Goal: Task Accomplishment & Management: Complete application form

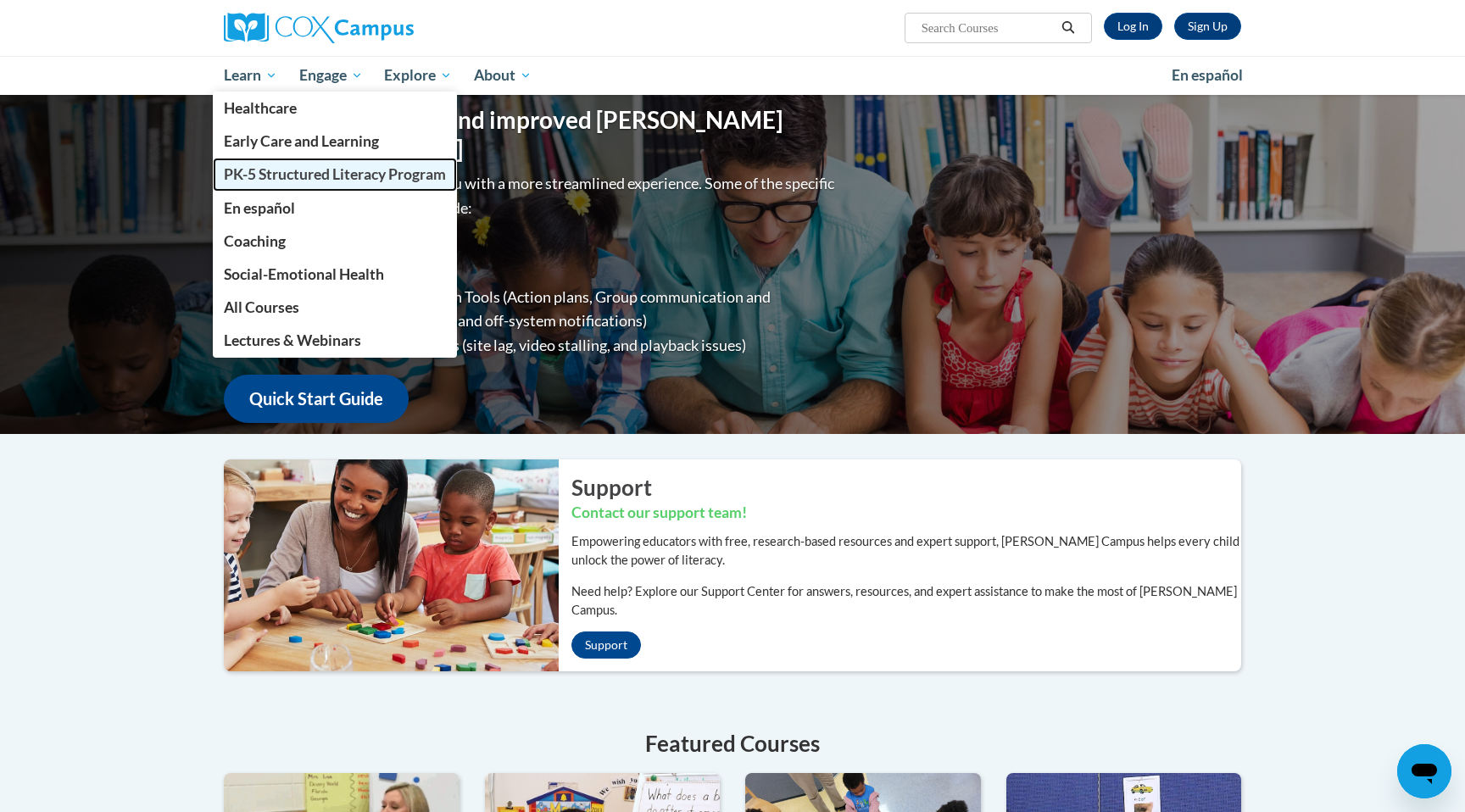
click at [268, 173] on span "PK-5 Structured Literacy Program" at bounding box center [334, 174] width 222 height 18
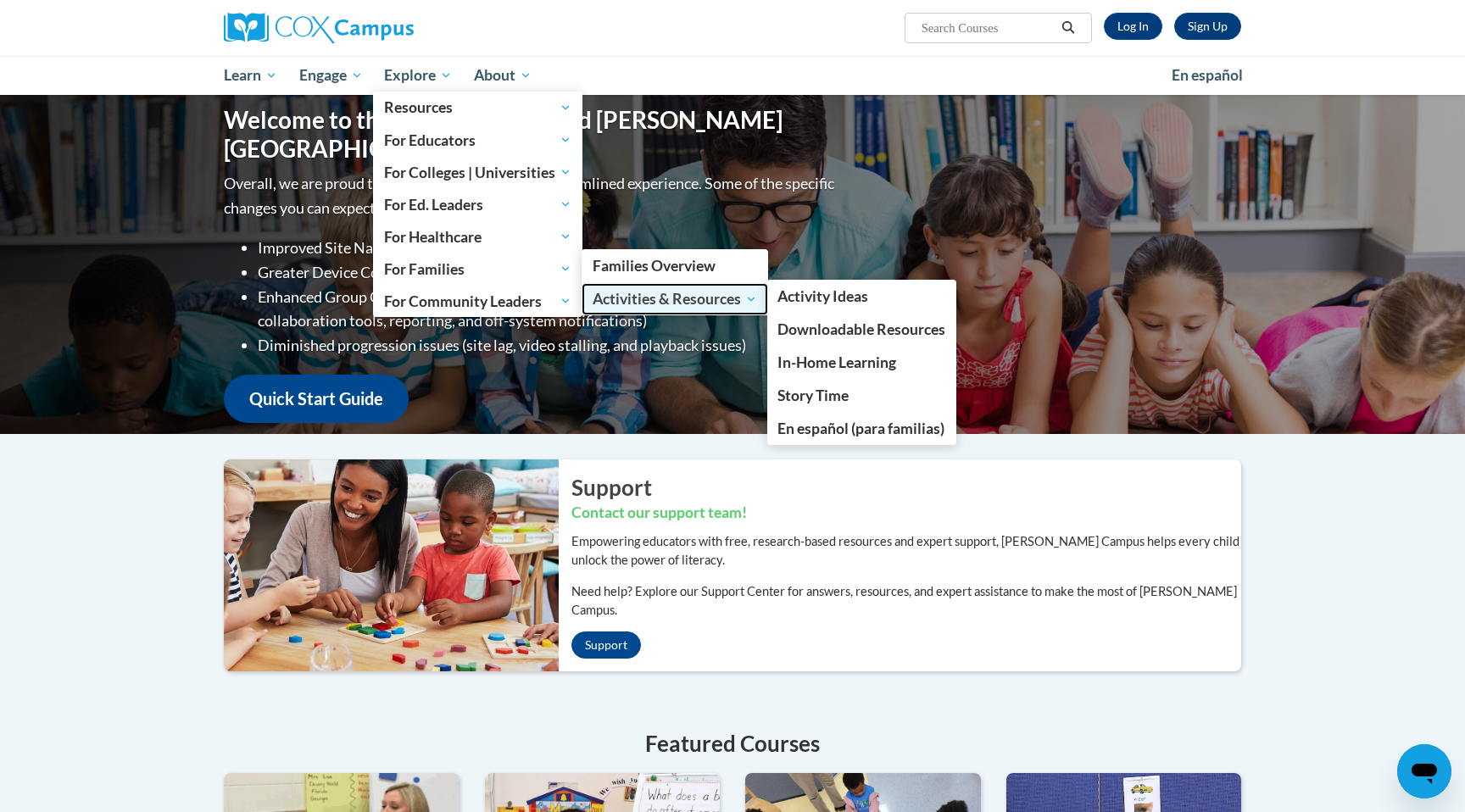
click at [695, 299] on span "Activities & Resources" at bounding box center [674, 299] width 164 height 20
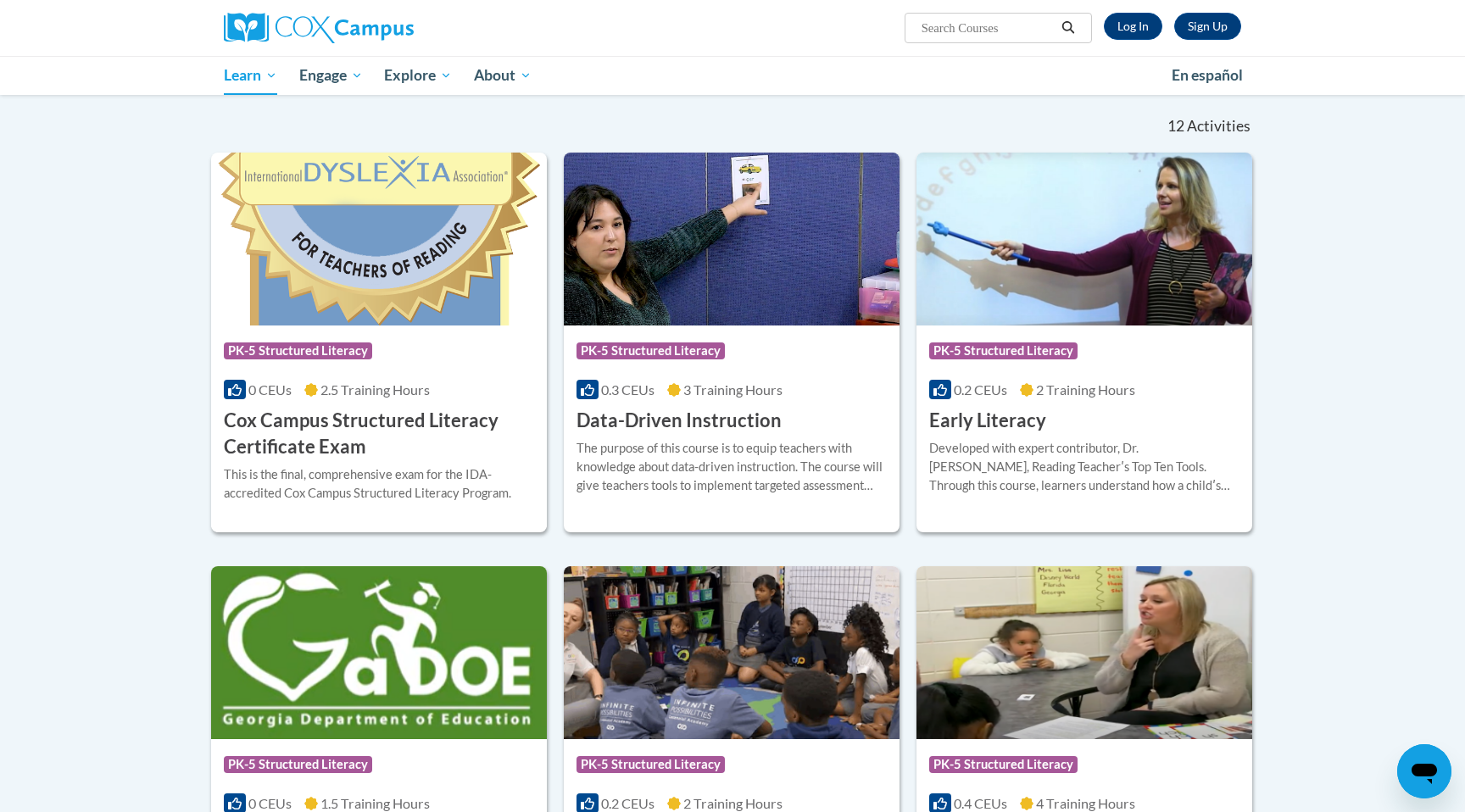
scroll to position [499, 0]
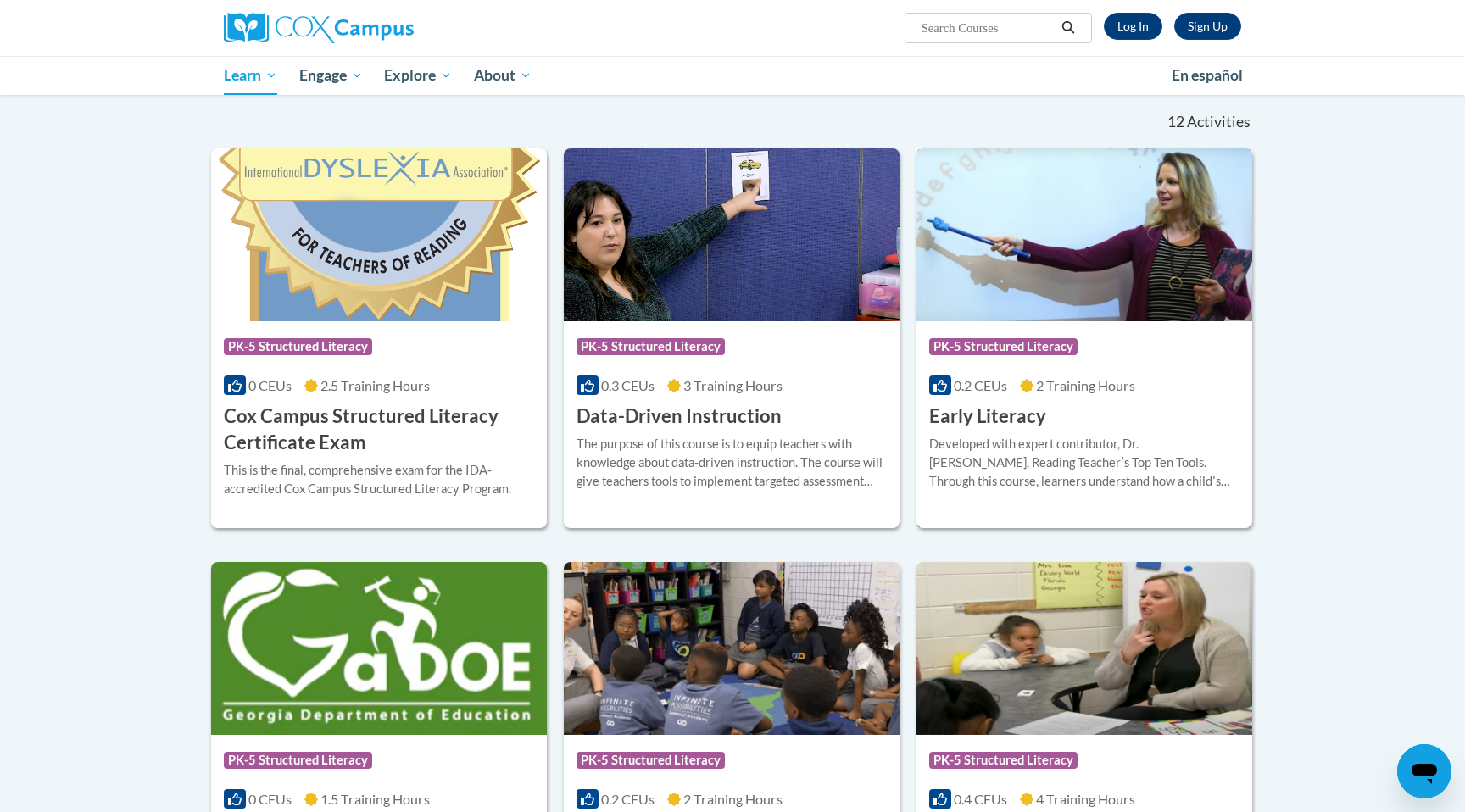
click at [1012, 413] on h3 "Early Literacy" at bounding box center [988, 416] width 117 height 26
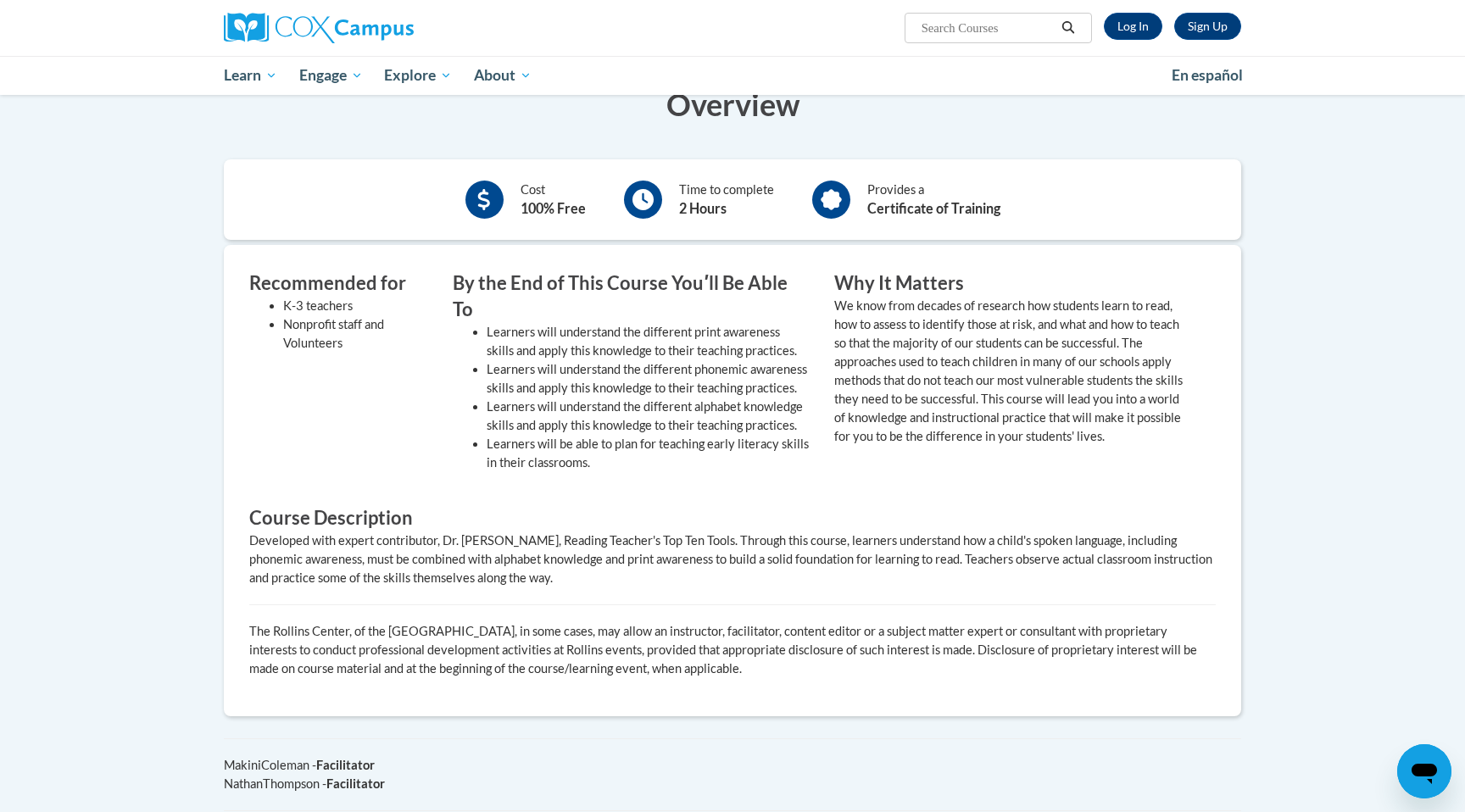
scroll to position [124, 0]
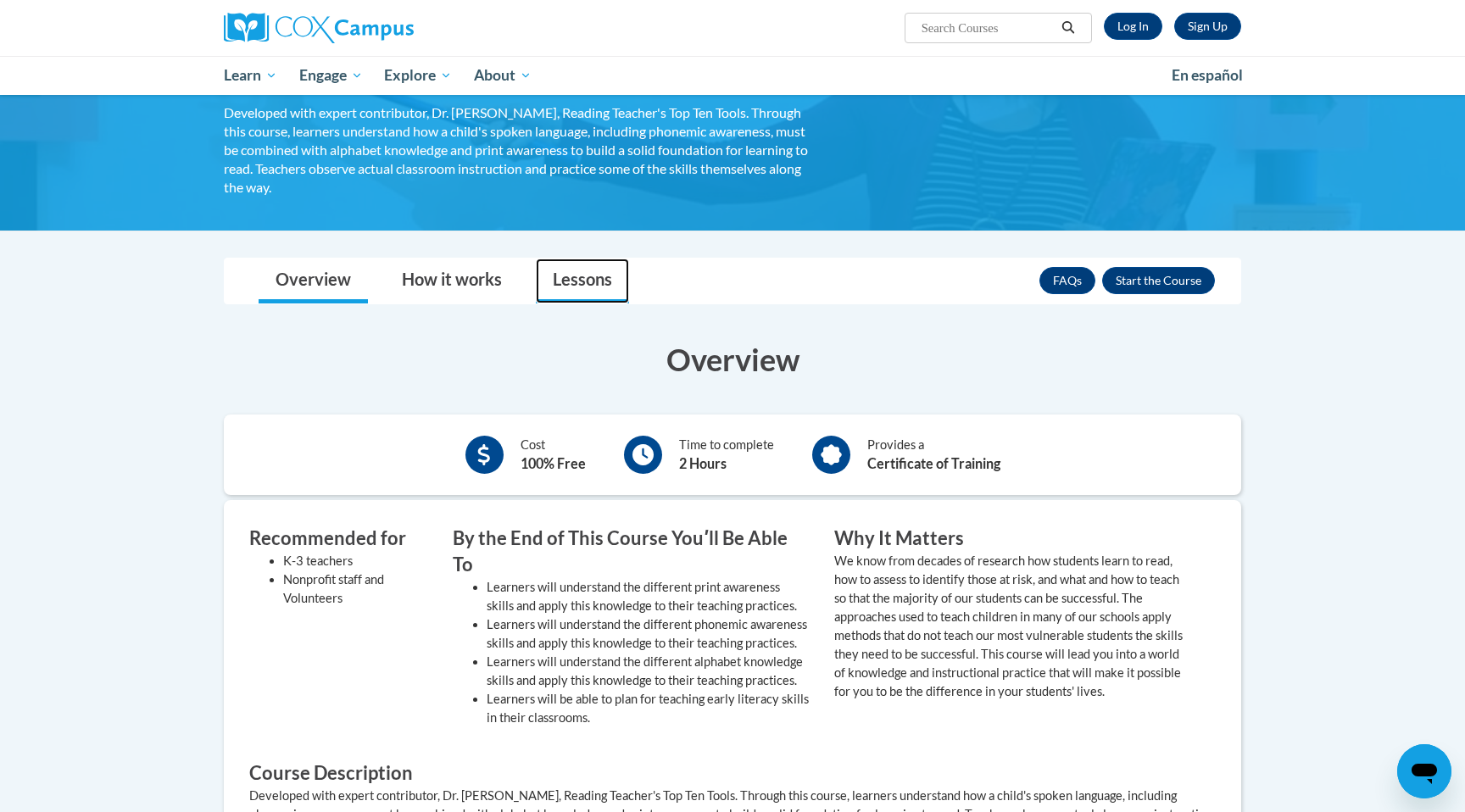
click at [565, 276] on link "Lessons" at bounding box center [583, 281] width 94 height 45
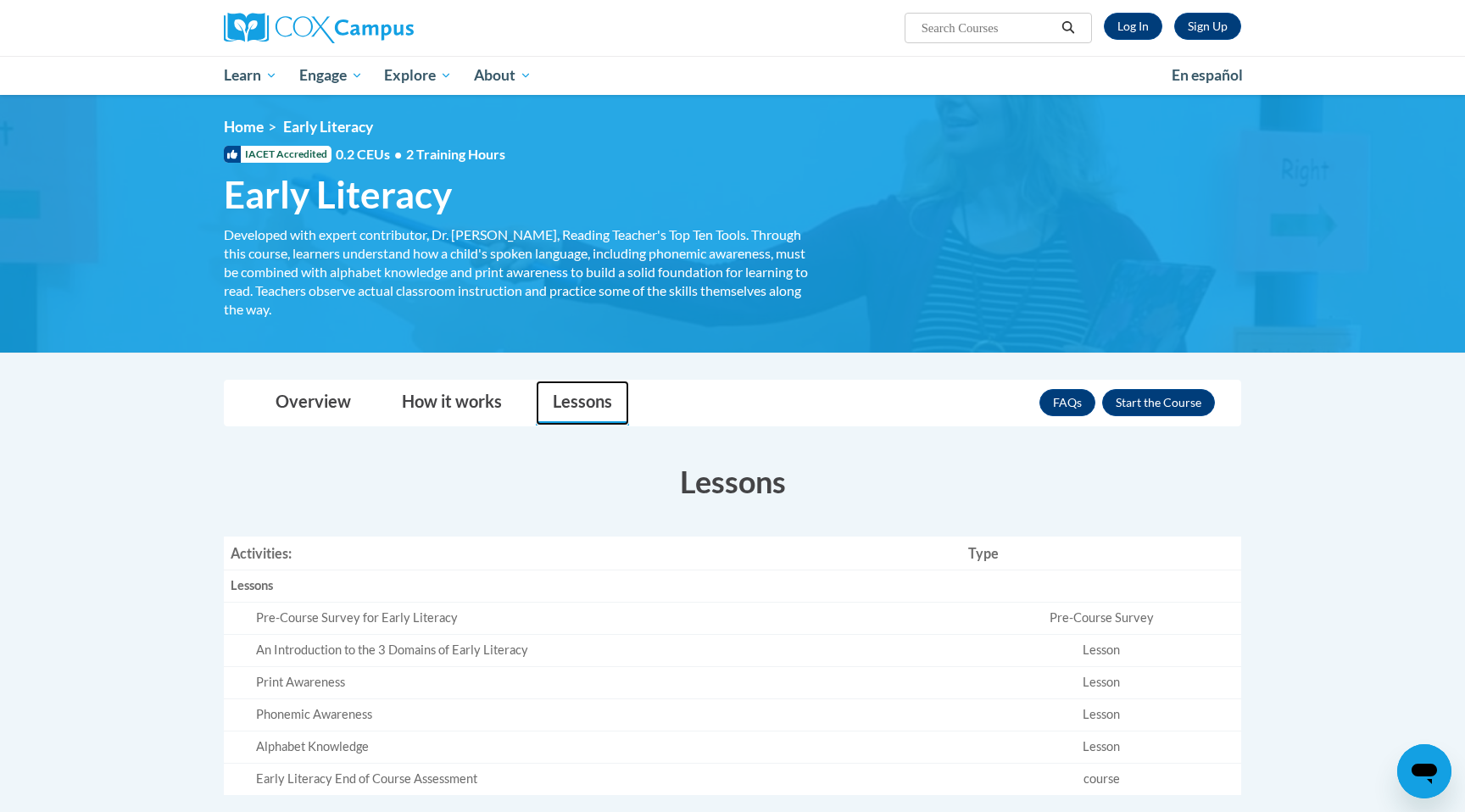
scroll to position [0, 0]
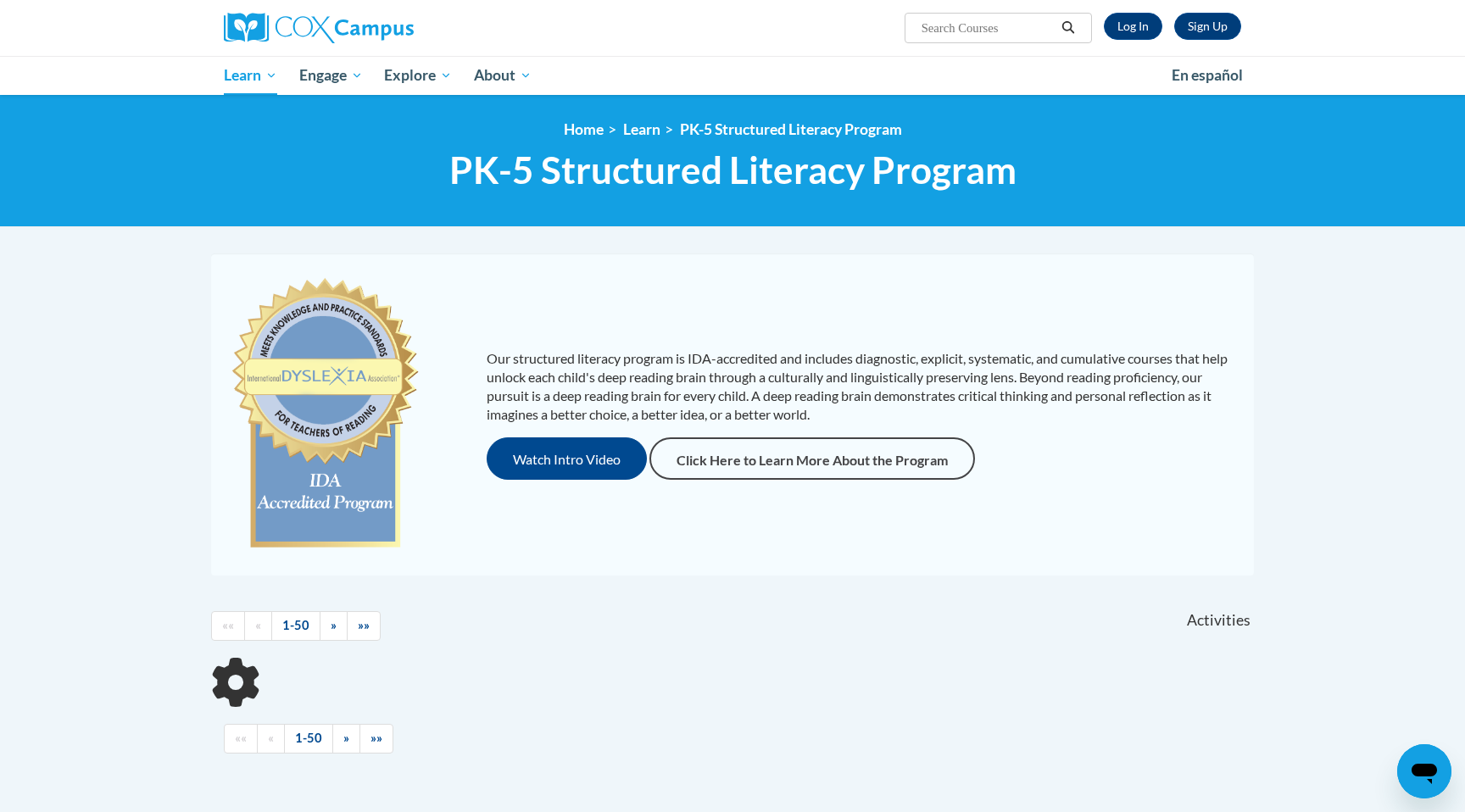
scroll to position [340, 0]
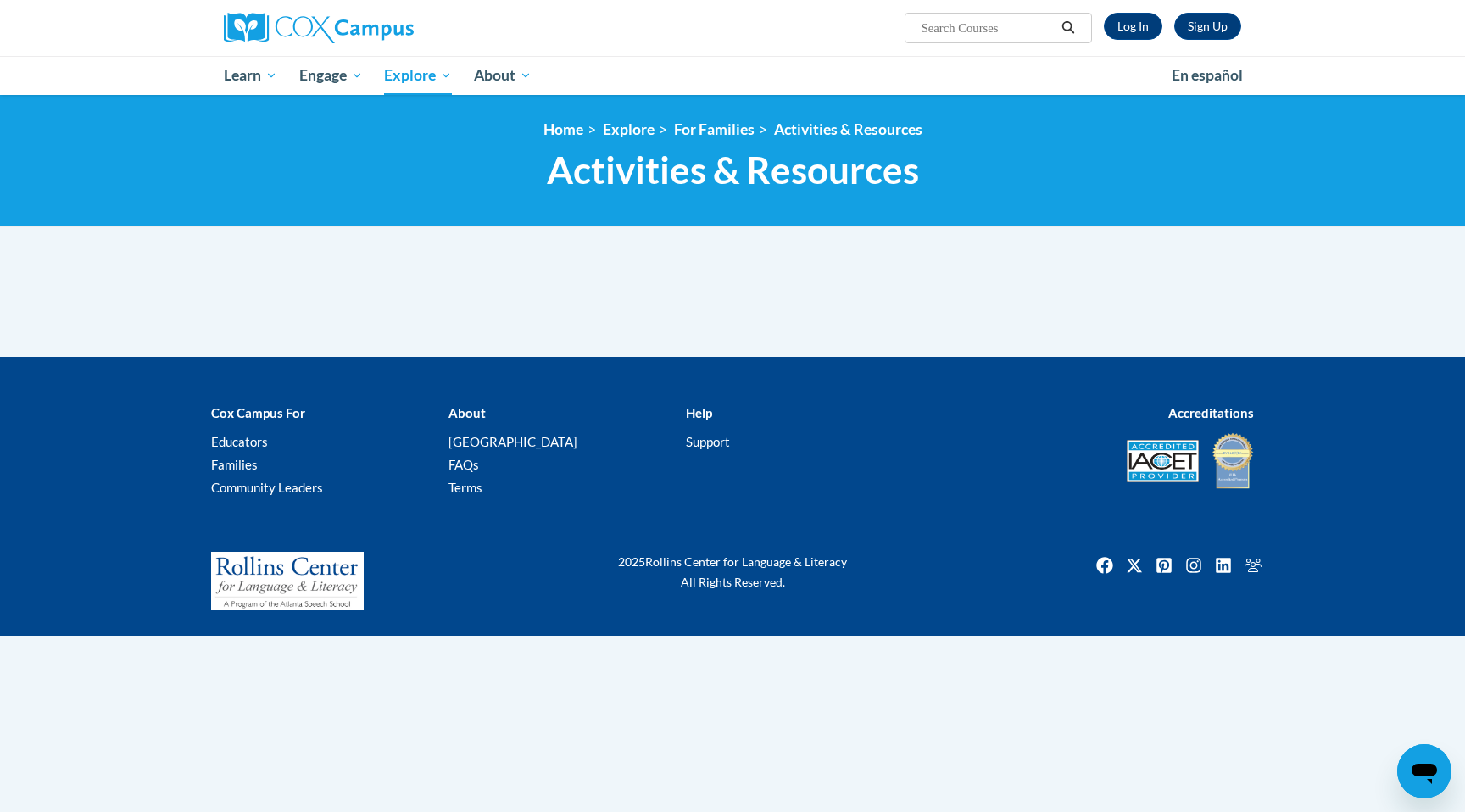
click at [659, 189] on span "Activities & Resources" at bounding box center [733, 169] width 373 height 45
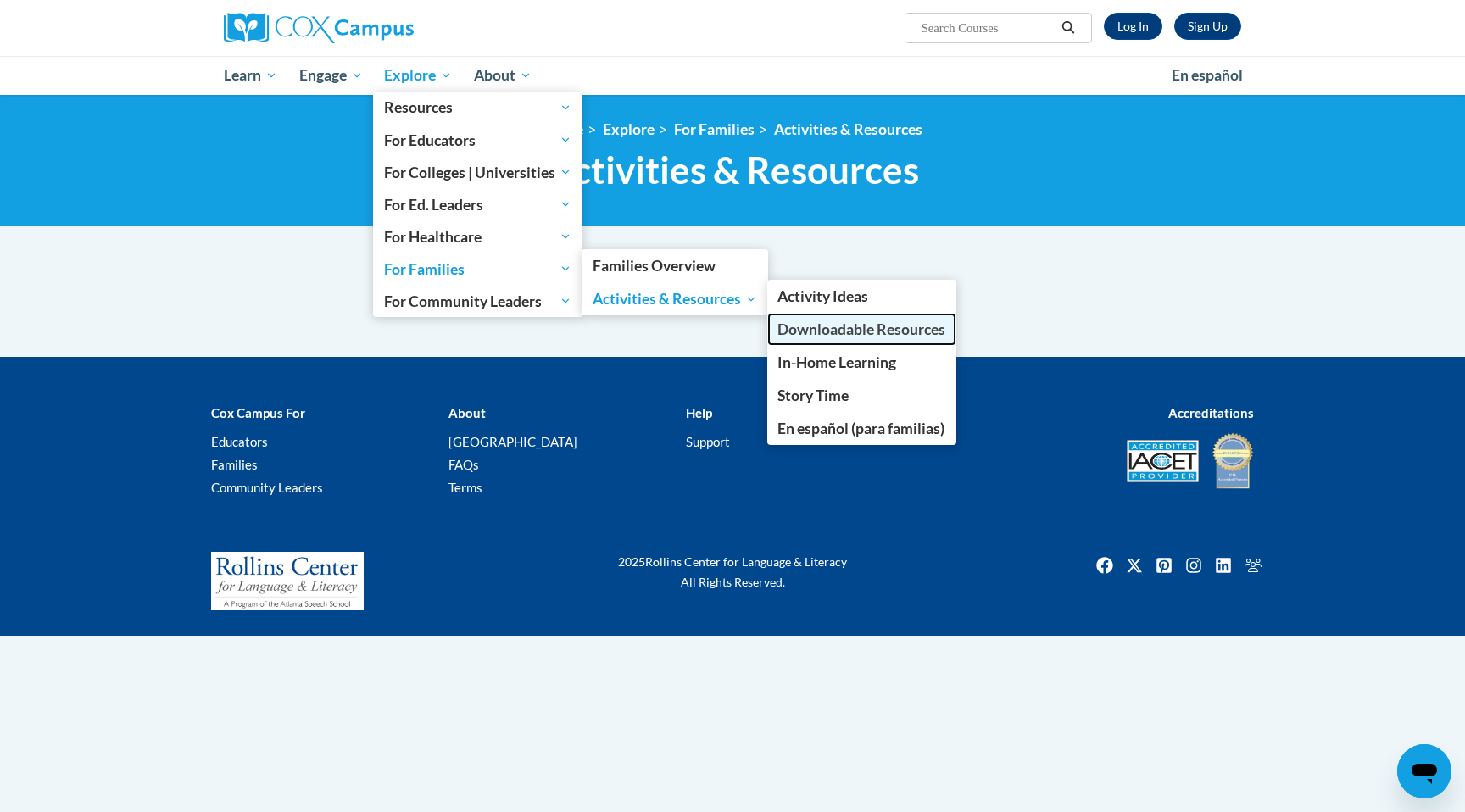
click at [826, 322] on span "Downloadable Resources" at bounding box center [862, 330] width 168 height 18
click at [830, 357] on span "In-Home Learning" at bounding box center [837, 362] width 119 height 18
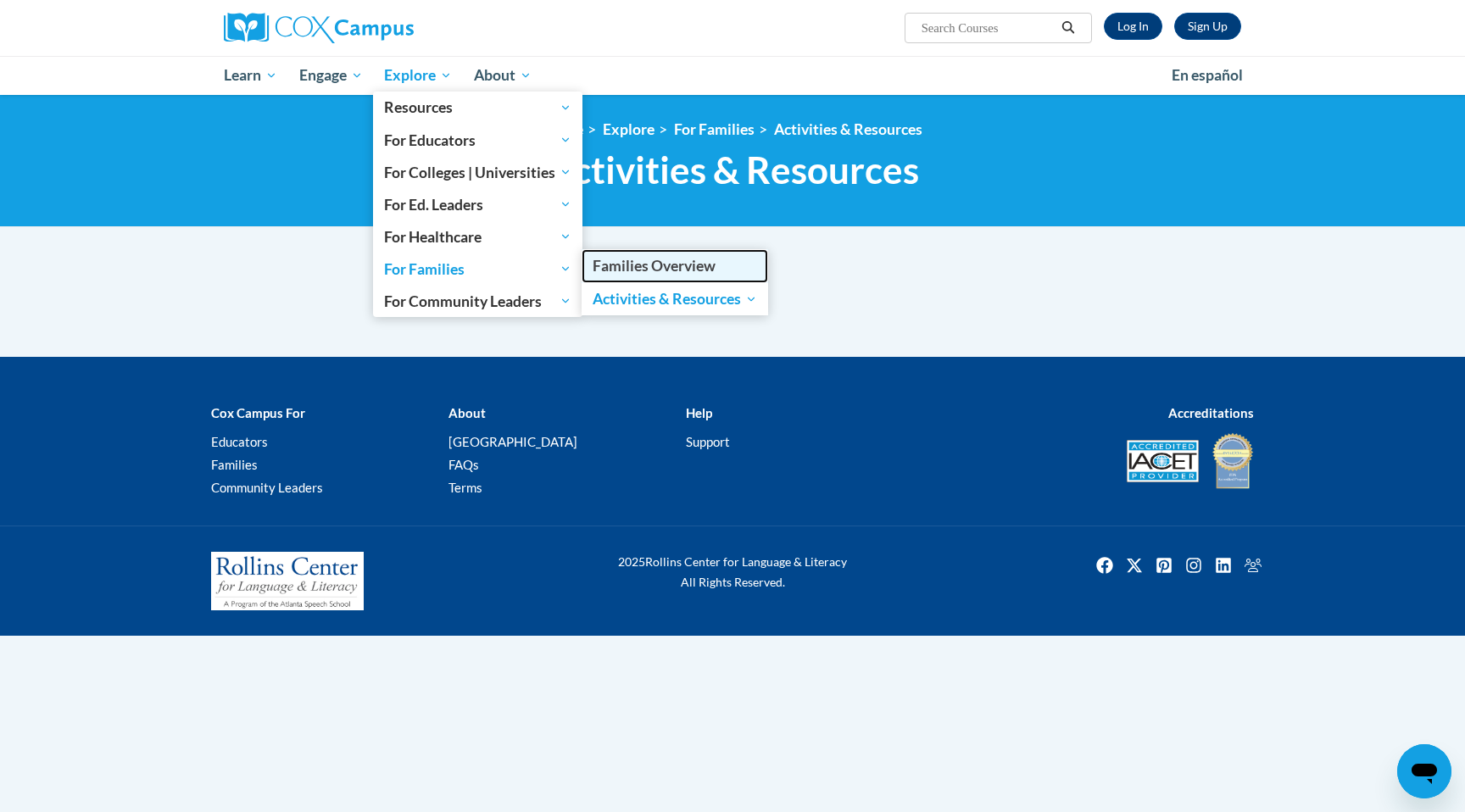
click at [660, 272] on span "Families Overview" at bounding box center [653, 266] width 123 height 18
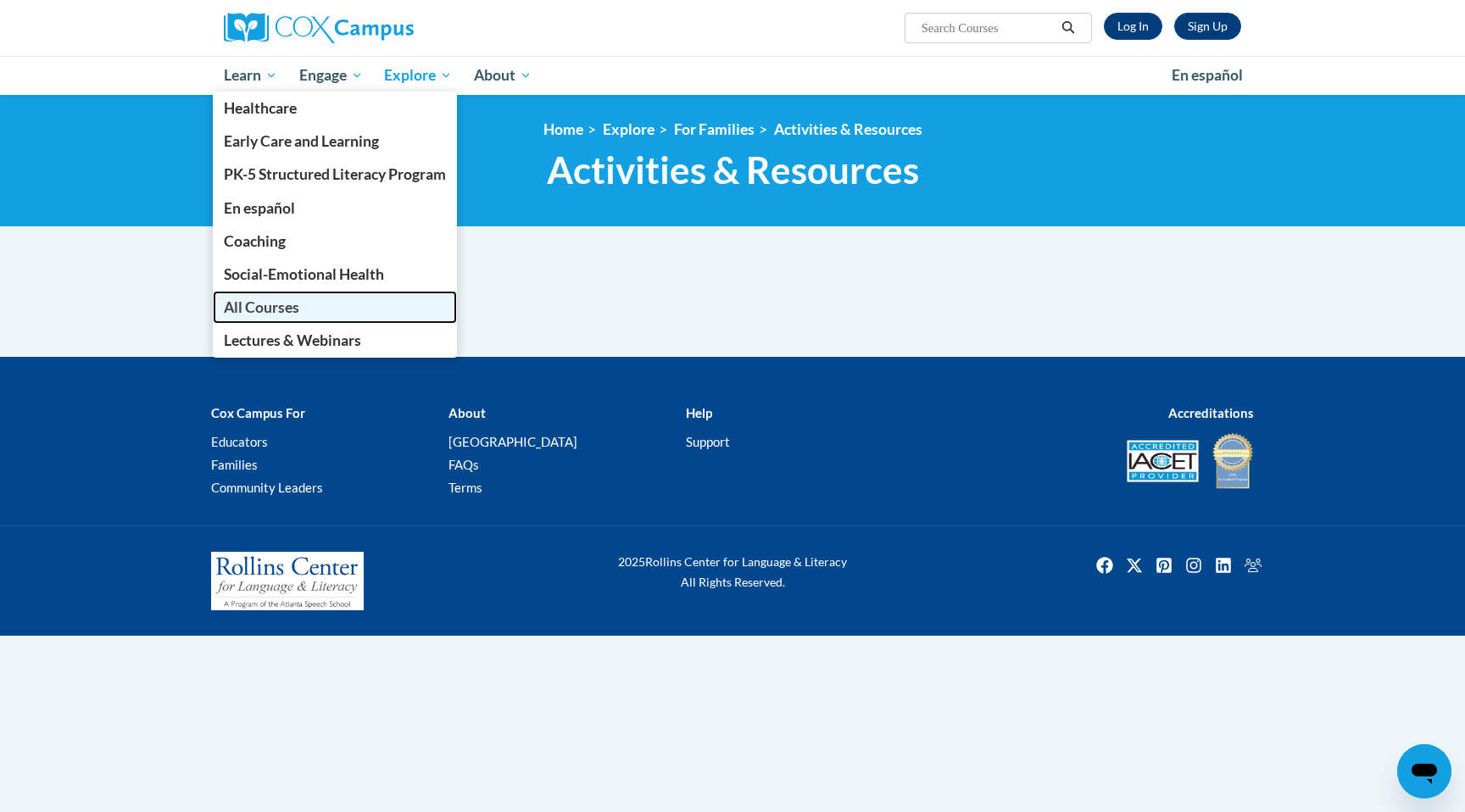
click at [260, 320] on link "All Courses" at bounding box center [334, 307] width 244 height 33
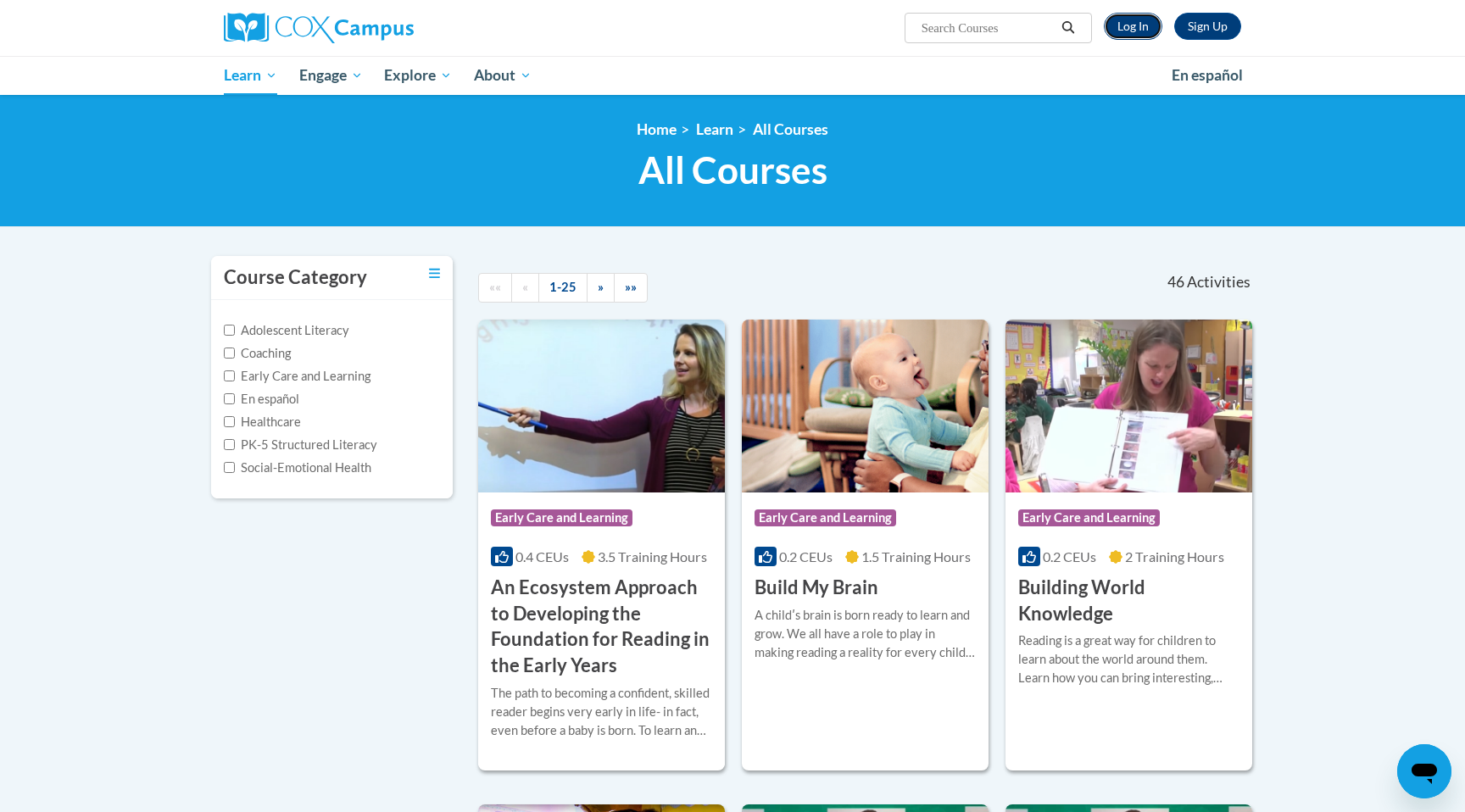
click at [1136, 19] on link "Log In" at bounding box center [1133, 26] width 58 height 27
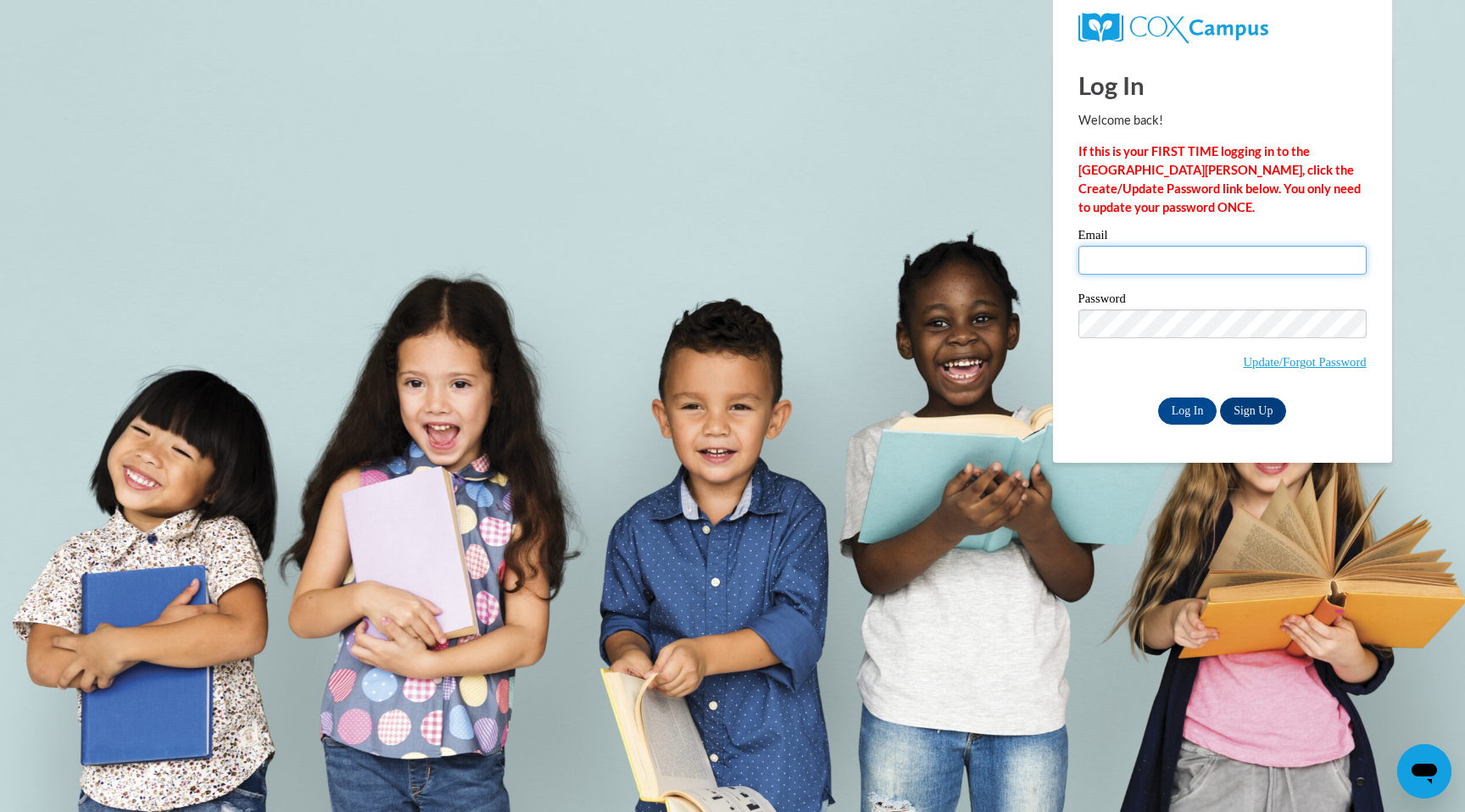
click at [1111, 269] on input "Email" at bounding box center [1222, 261] width 288 height 29
type input "daniel@classiccity.com"
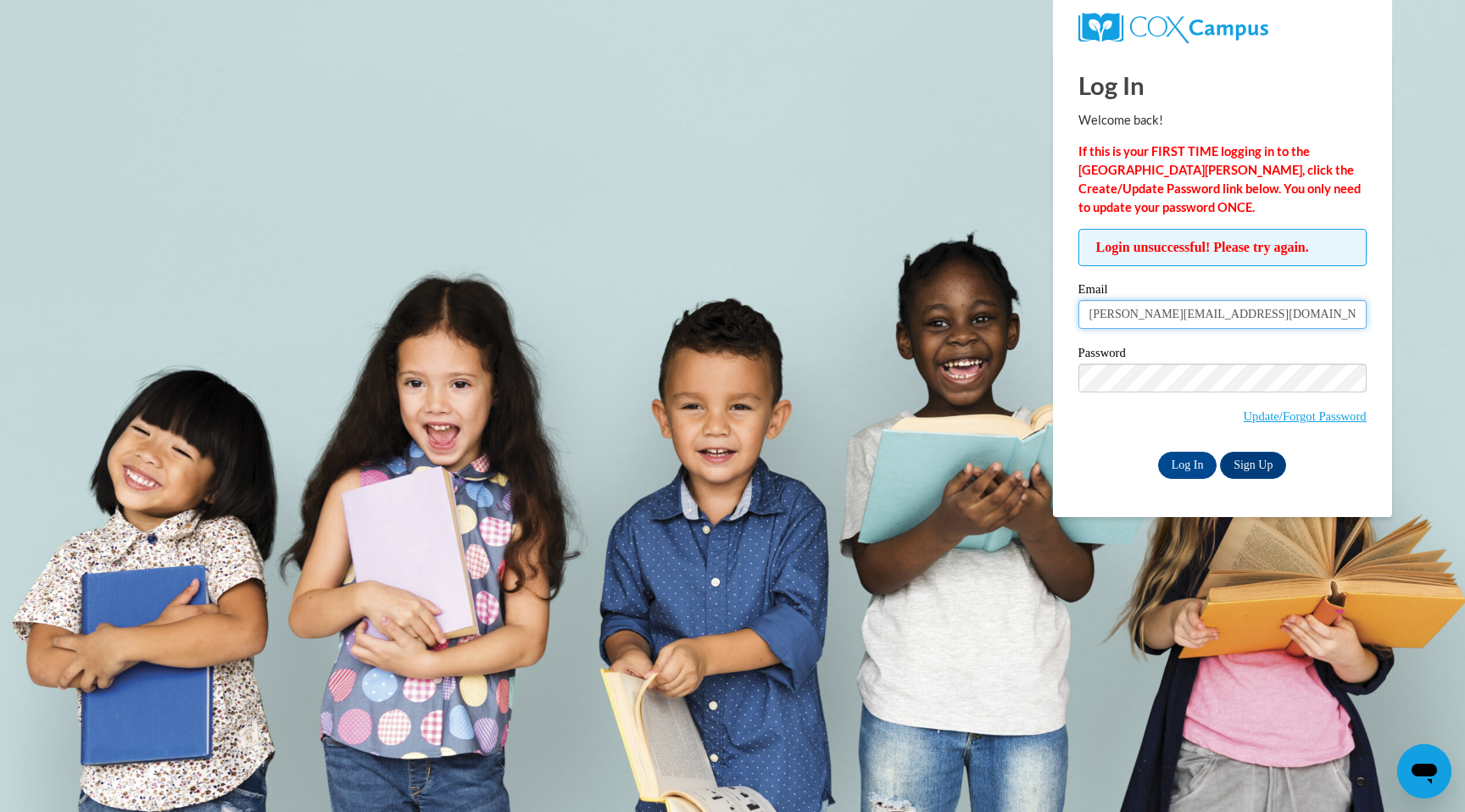
click at [1174, 307] on input "daniel@classiccity.com" at bounding box center [1222, 314] width 288 height 29
click at [1177, 462] on input "Log In" at bounding box center [1188, 465] width 59 height 27
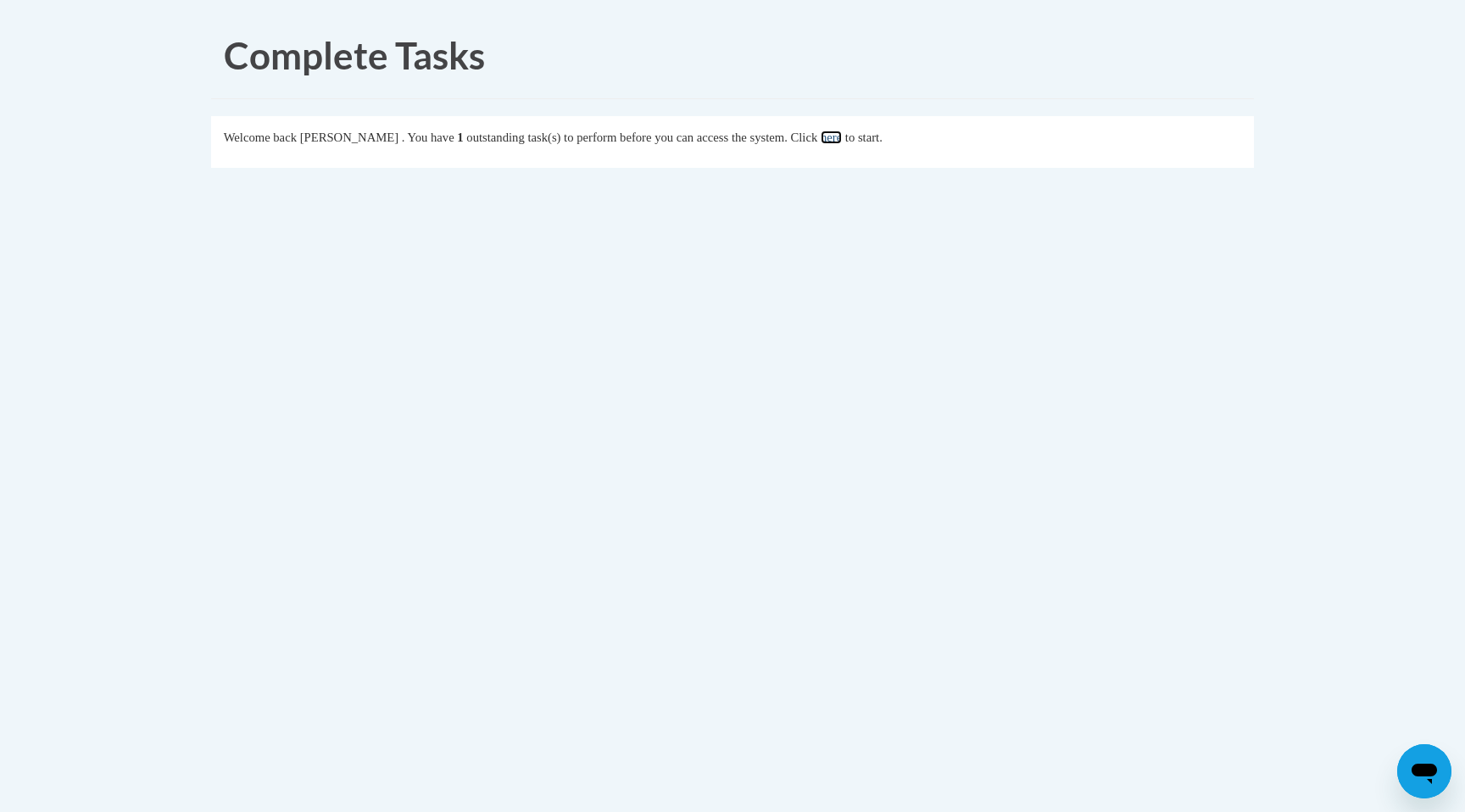
click at [842, 139] on link "here" at bounding box center [831, 137] width 21 height 14
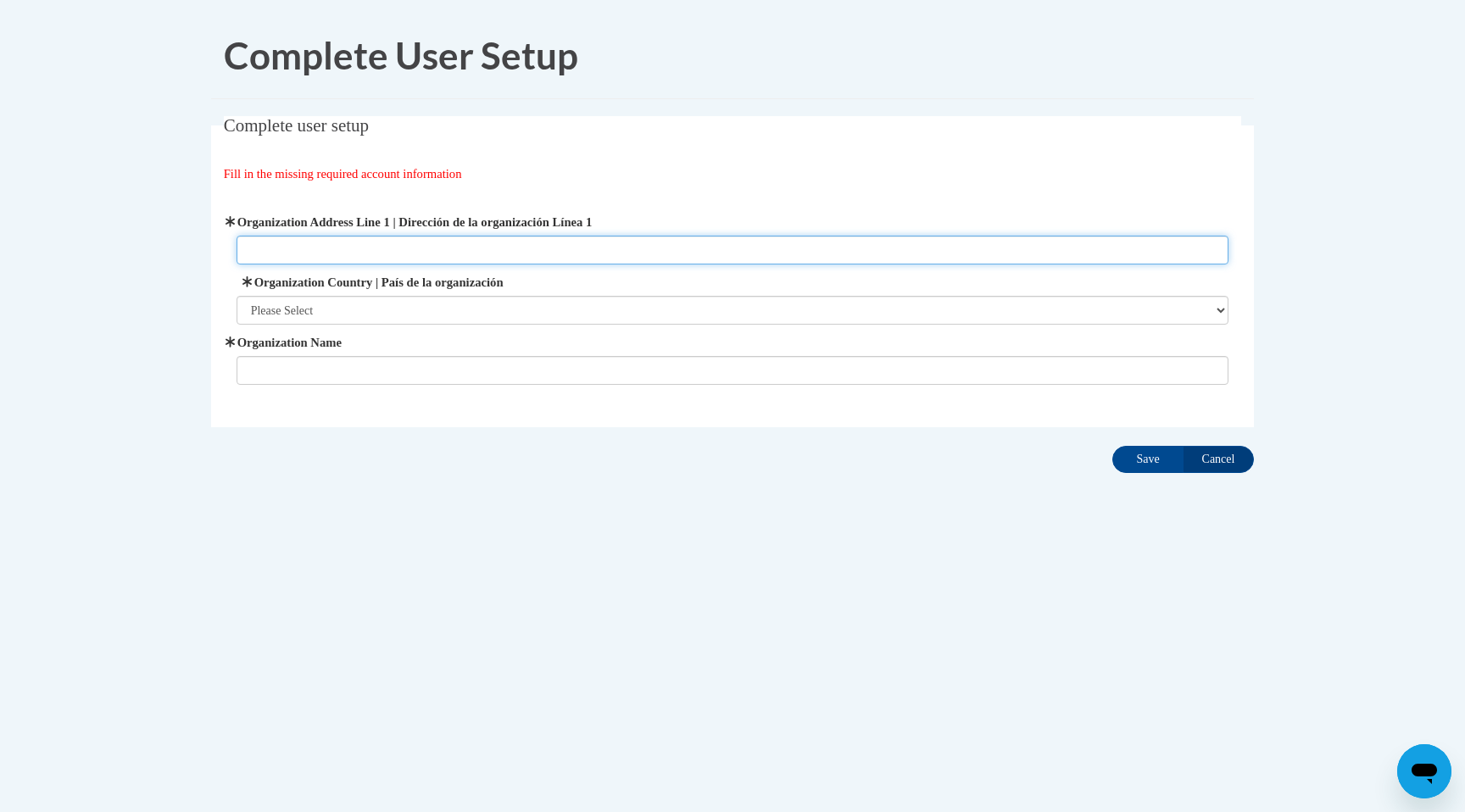
click at [358, 248] on input "Organization Address Line 1 | Dirección de la organización Línea 1" at bounding box center [732, 250] width 993 height 29
type input "Classic City Consulting"
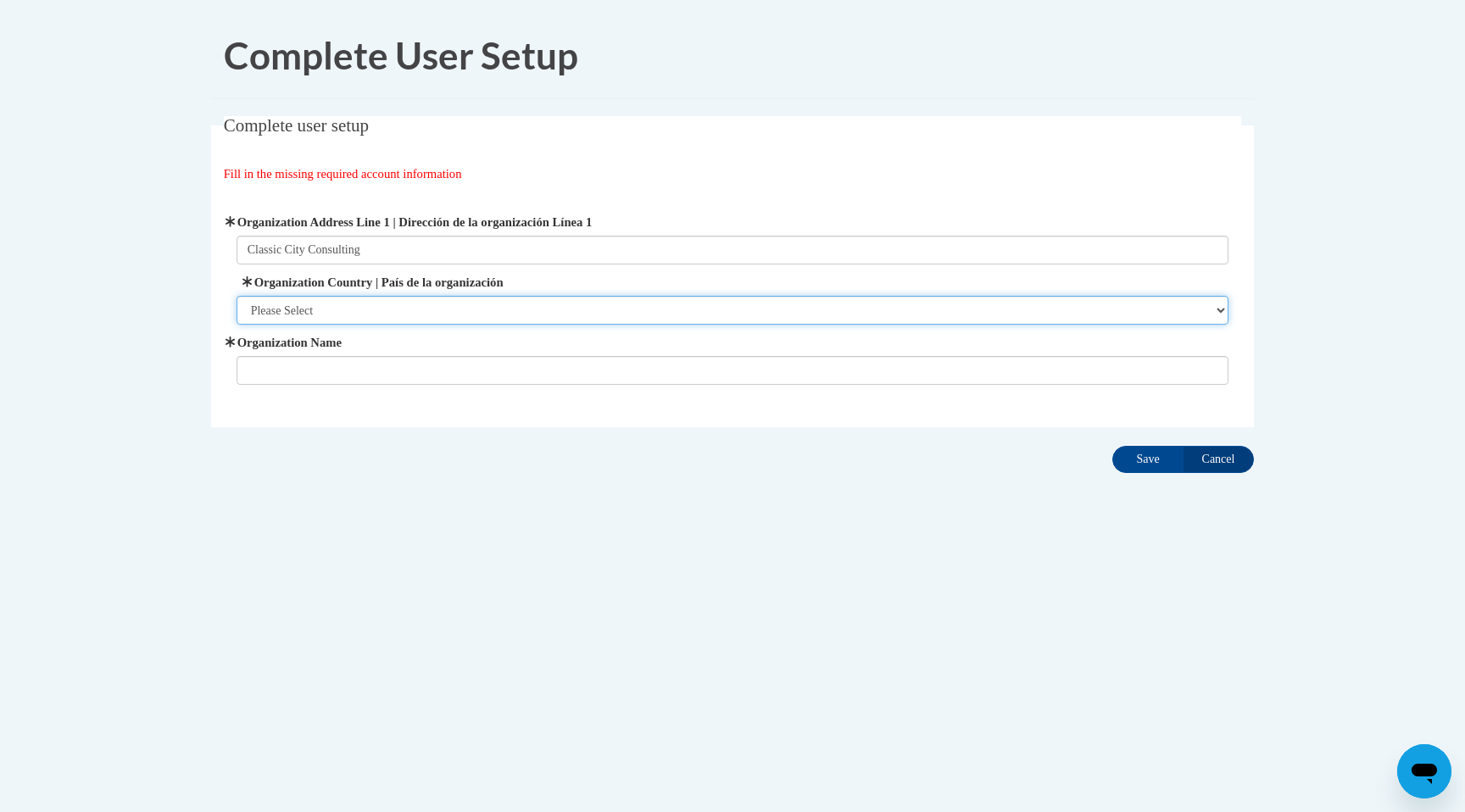
select select "ad49bcad-a171-4b2e-b99c-48b446064914"
click at [236, 296] on select "Please Select United States | Estados Unidos Outside of the United States | Fue…" at bounding box center [732, 311] width 993 height 29
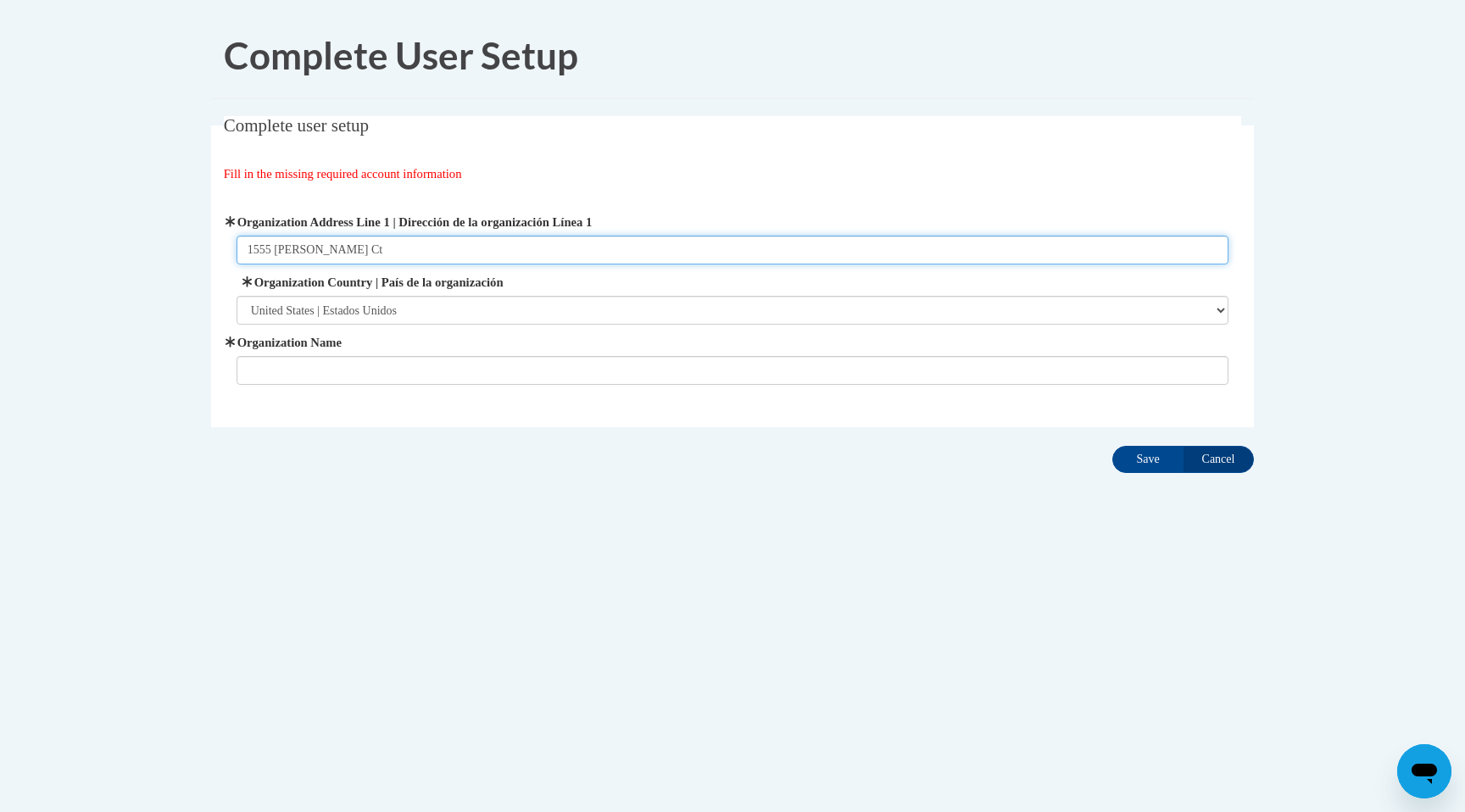
type input "1555 Carrington Ct"
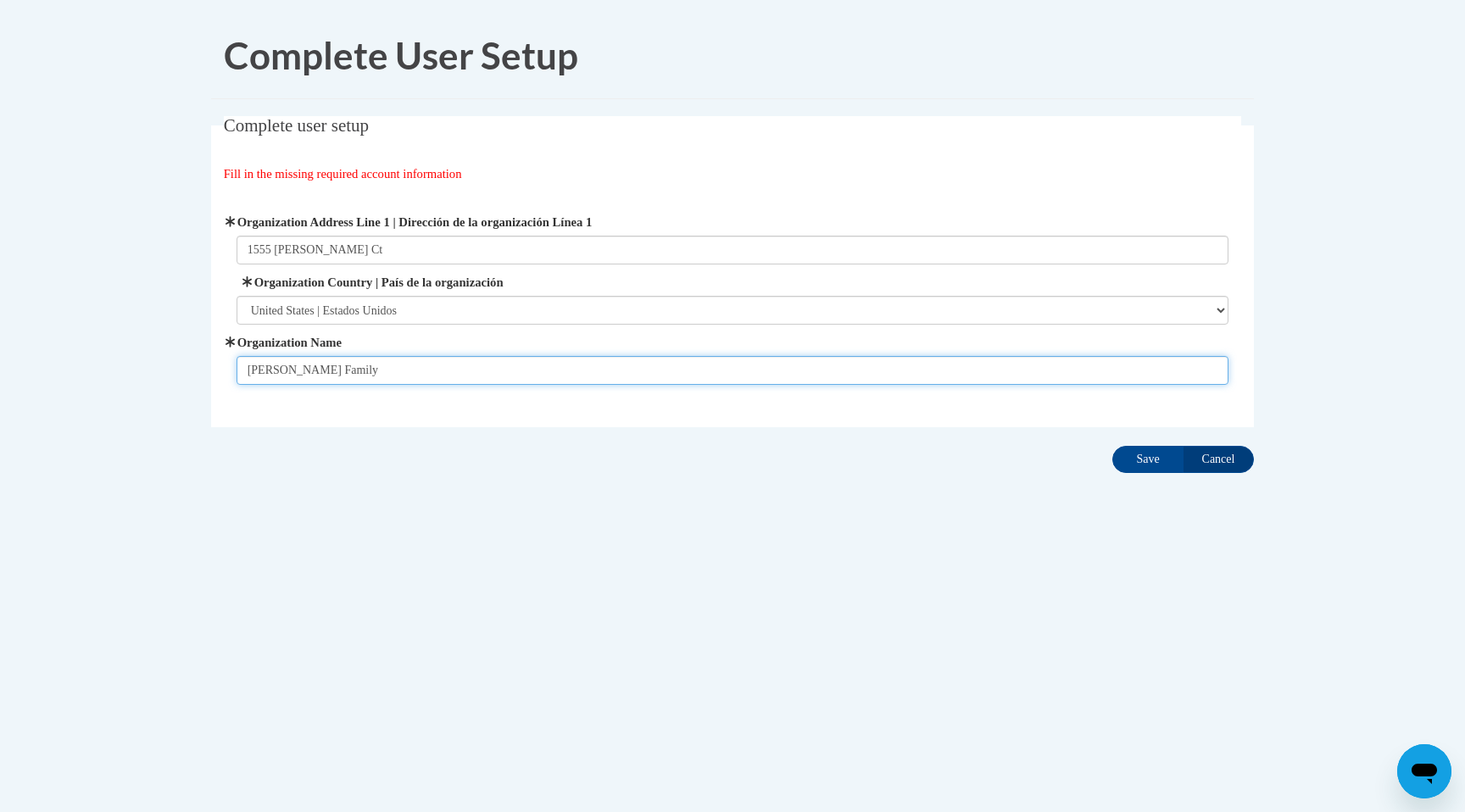
type input "Cowan Family"
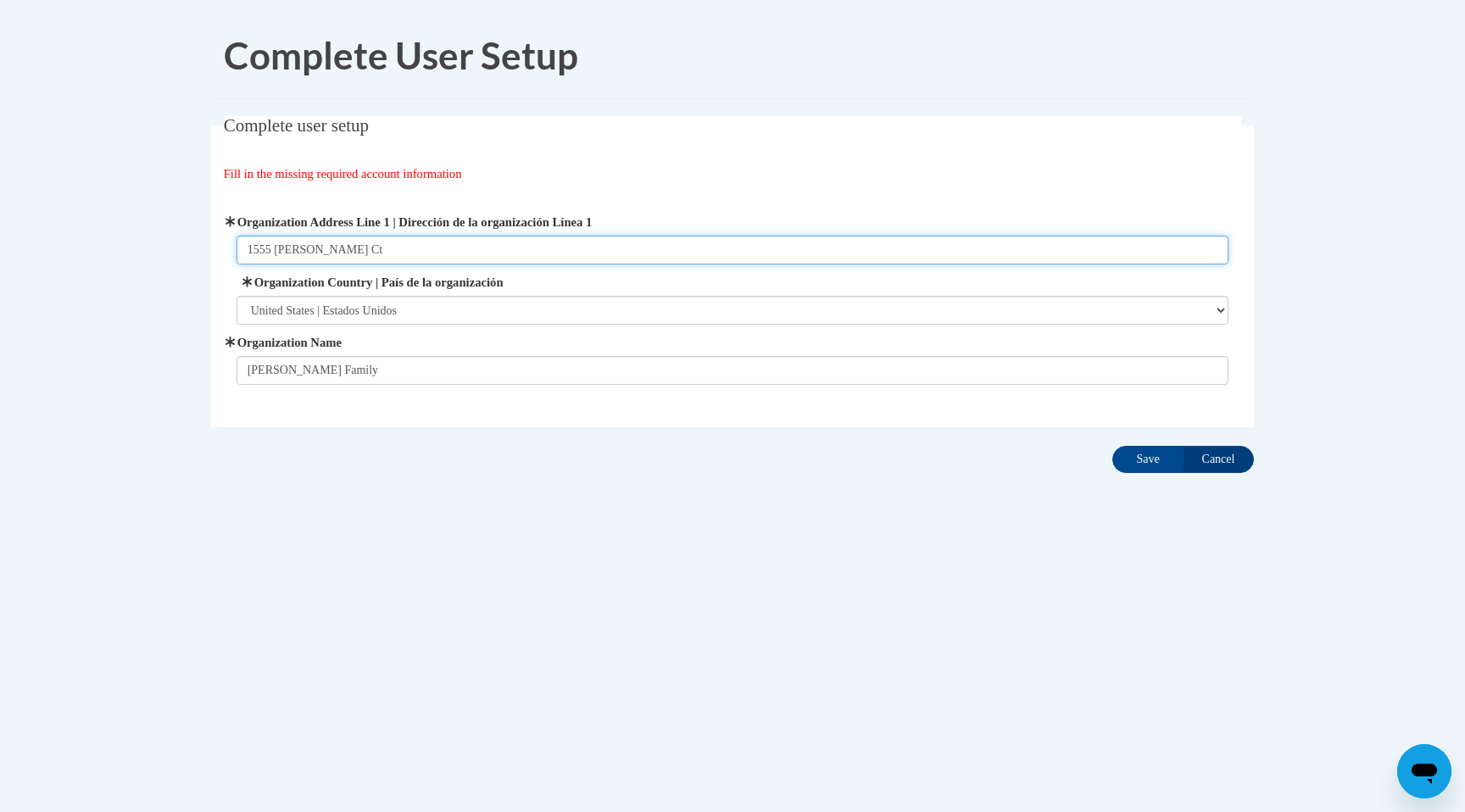
type input "0"
type input "1555 Carrington Ct. Lawrenceville, GA 30044"
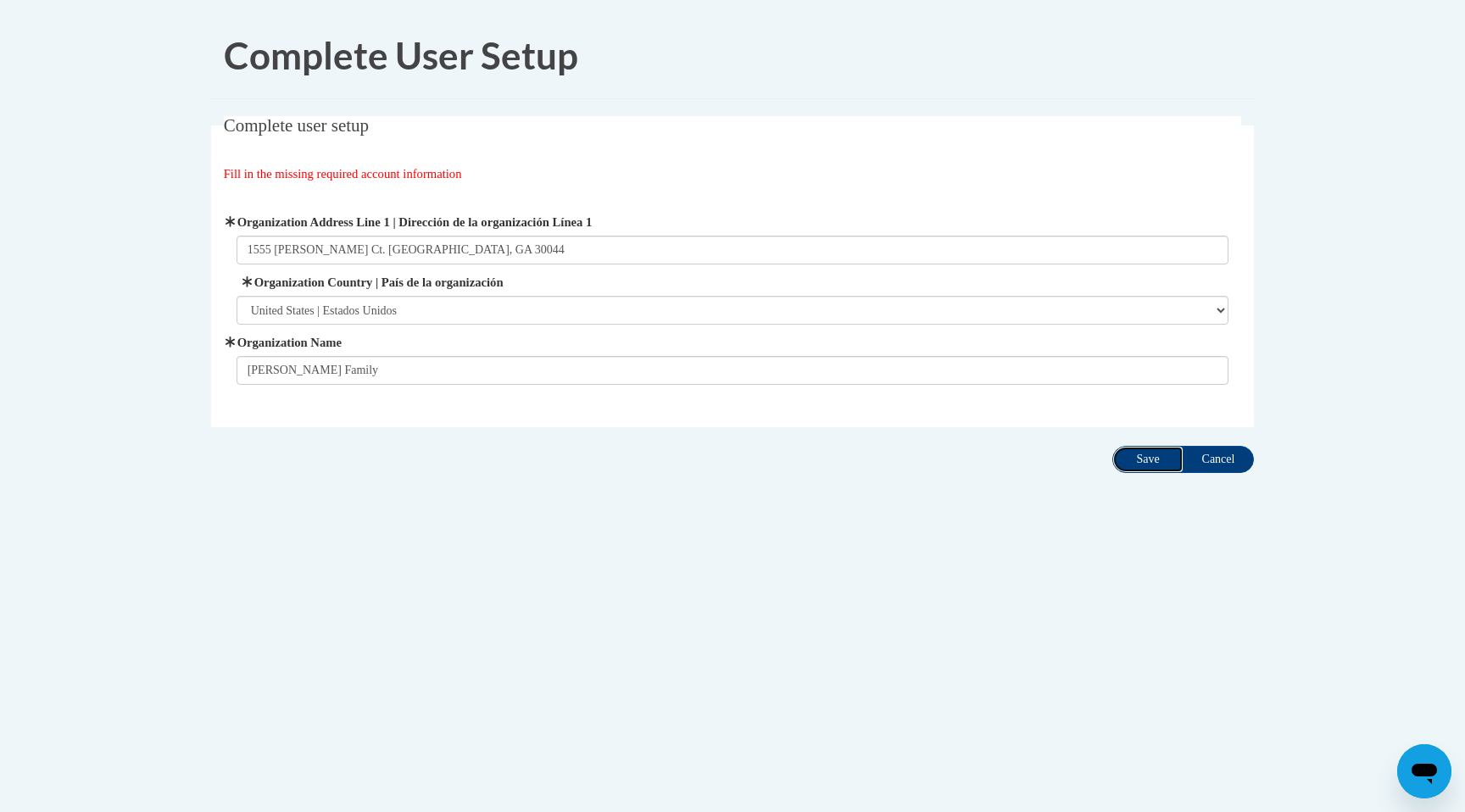
click at [1145, 460] on input "Save" at bounding box center [1148, 460] width 71 height 27
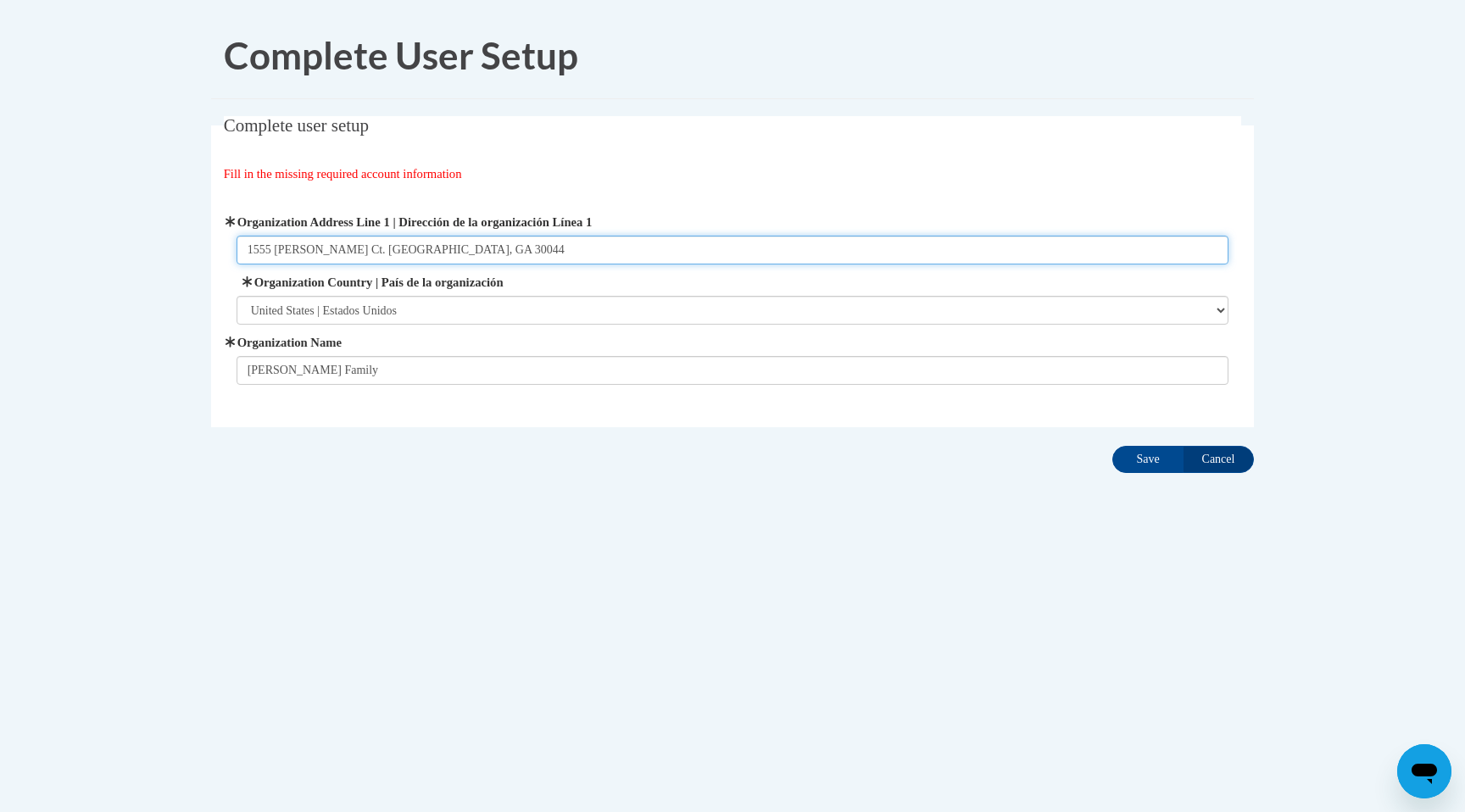
click at [543, 244] on input "1555 Carrington Ct. Lawrenceville, GA 30044" at bounding box center [732, 250] width 993 height 29
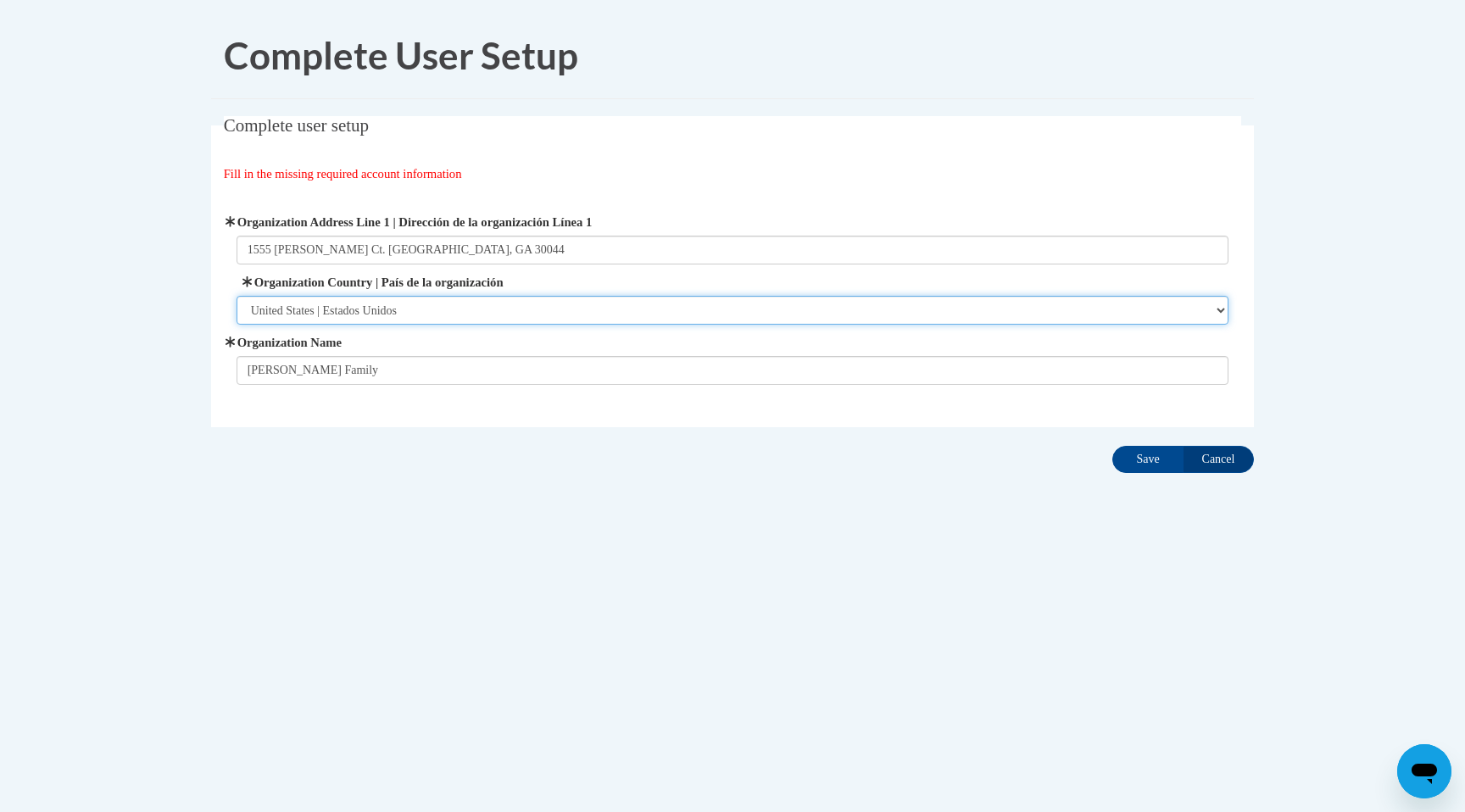
click at [500, 317] on select "Please Select United States | Estados Unidos Outside of the United States | Fue…" at bounding box center [732, 311] width 993 height 29
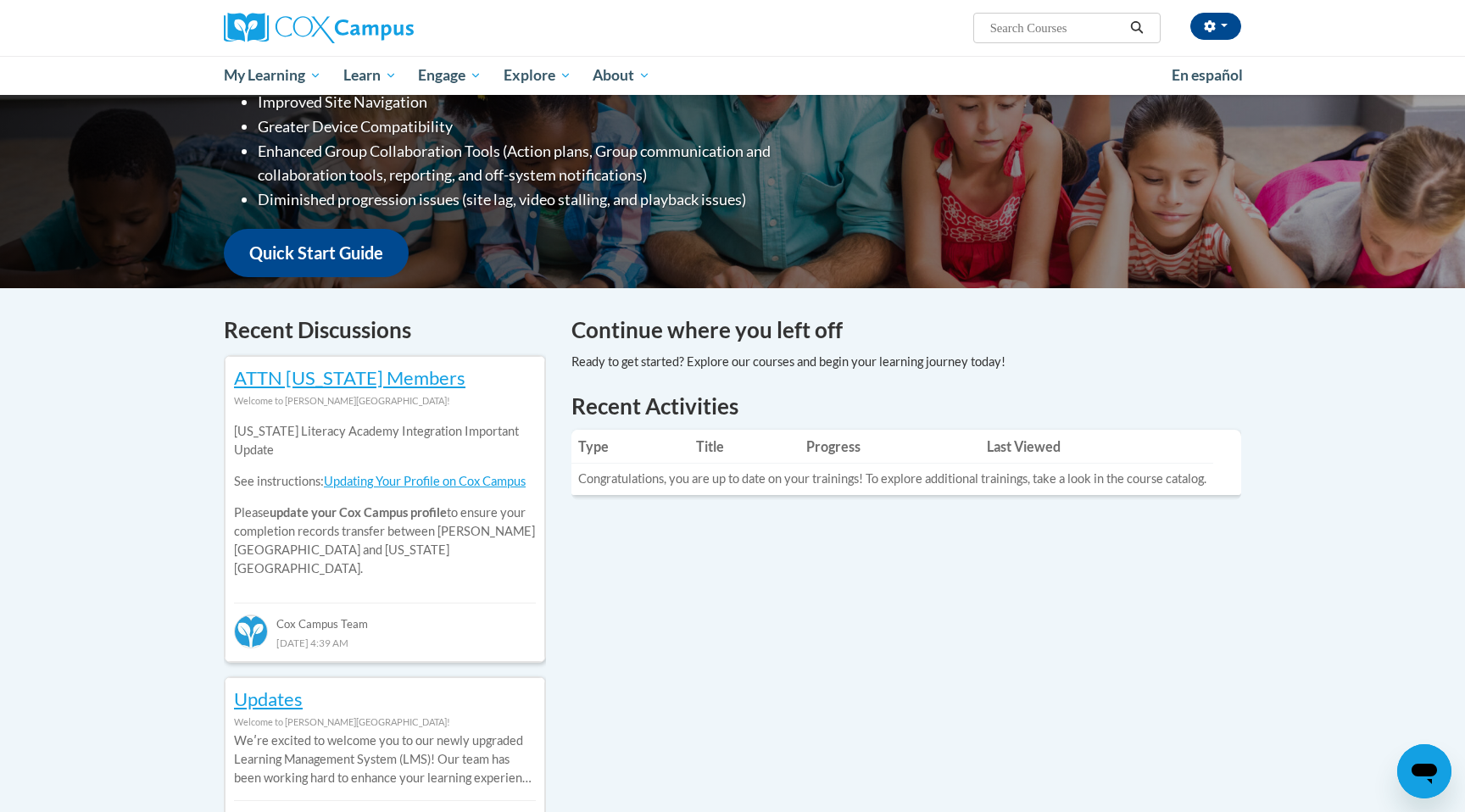
scroll to position [373, 0]
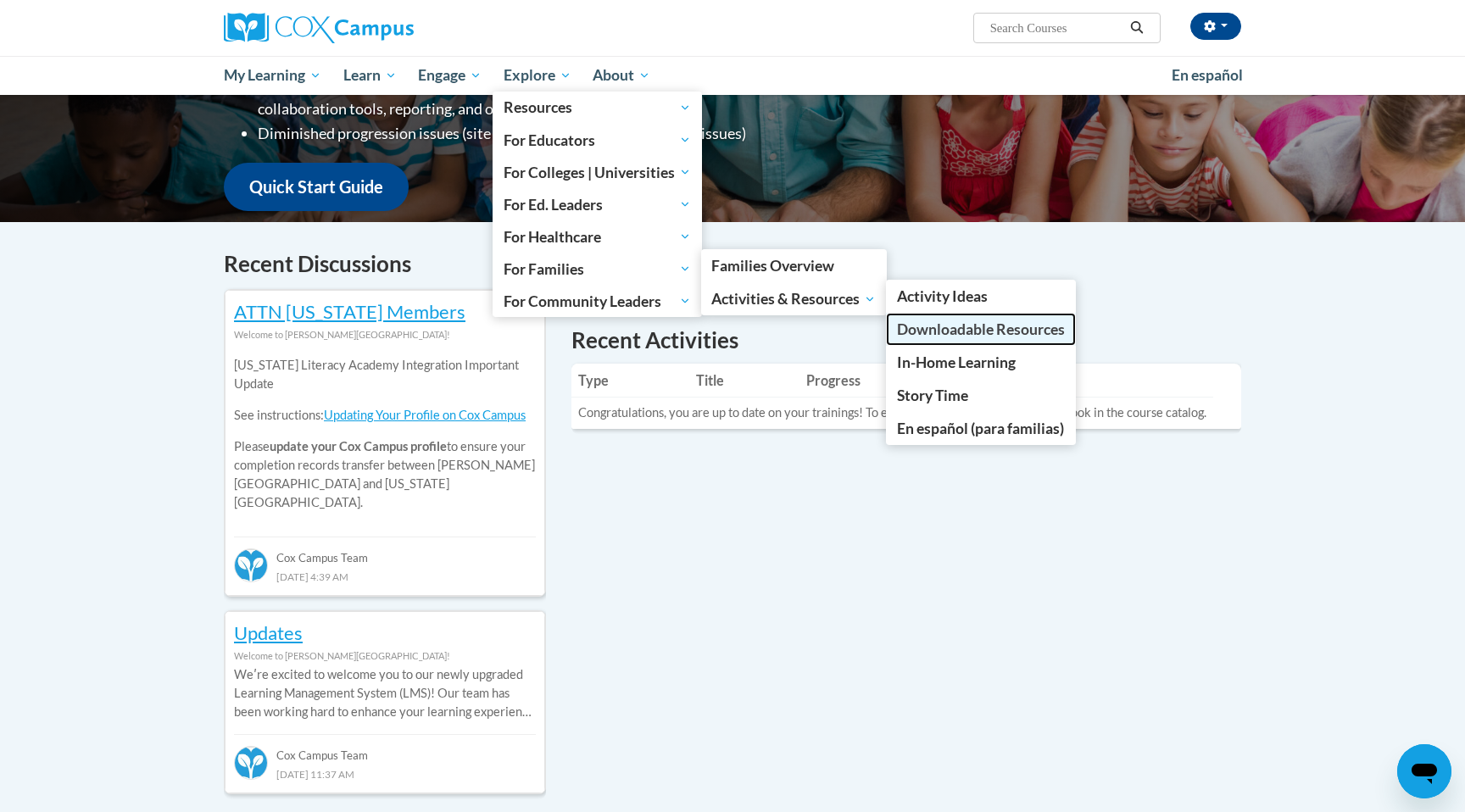
click at [951, 330] on span "Downloadable Resources" at bounding box center [981, 330] width 168 height 18
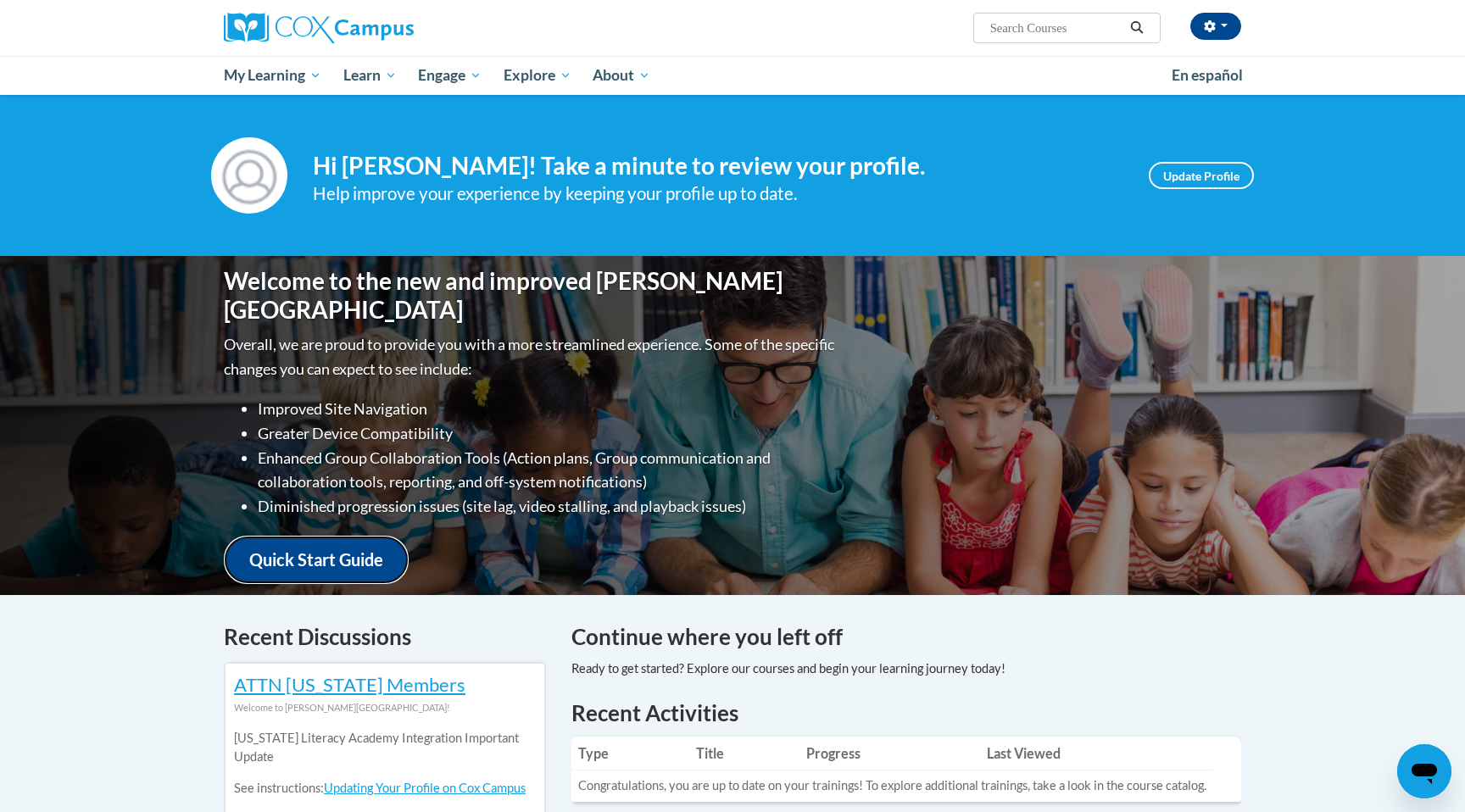
click at [327, 547] on link "Quick Start Guide" at bounding box center [315, 559] width 184 height 48
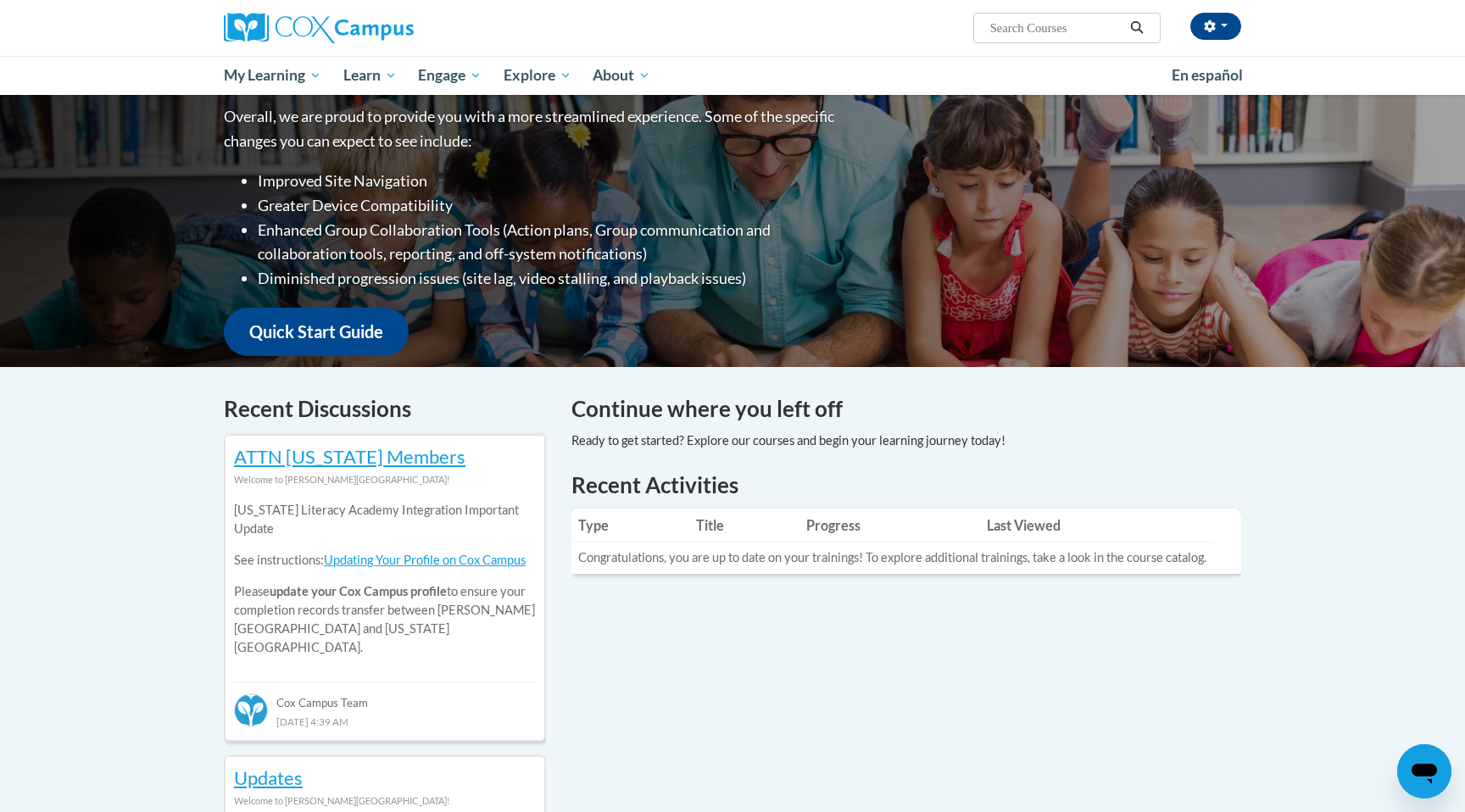
scroll to position [17, 0]
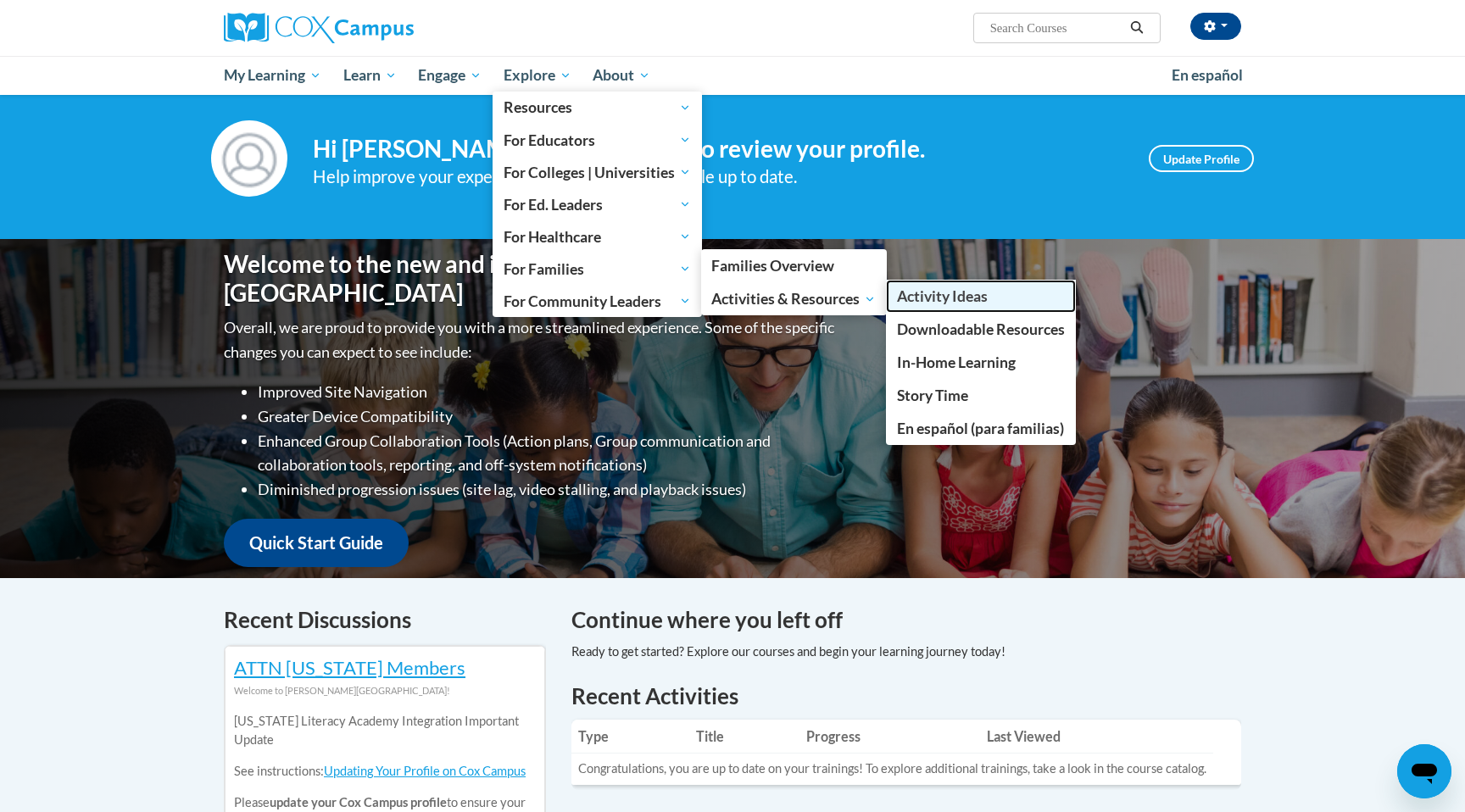
click at [971, 305] on link "Activity Ideas" at bounding box center [981, 296] width 190 height 33
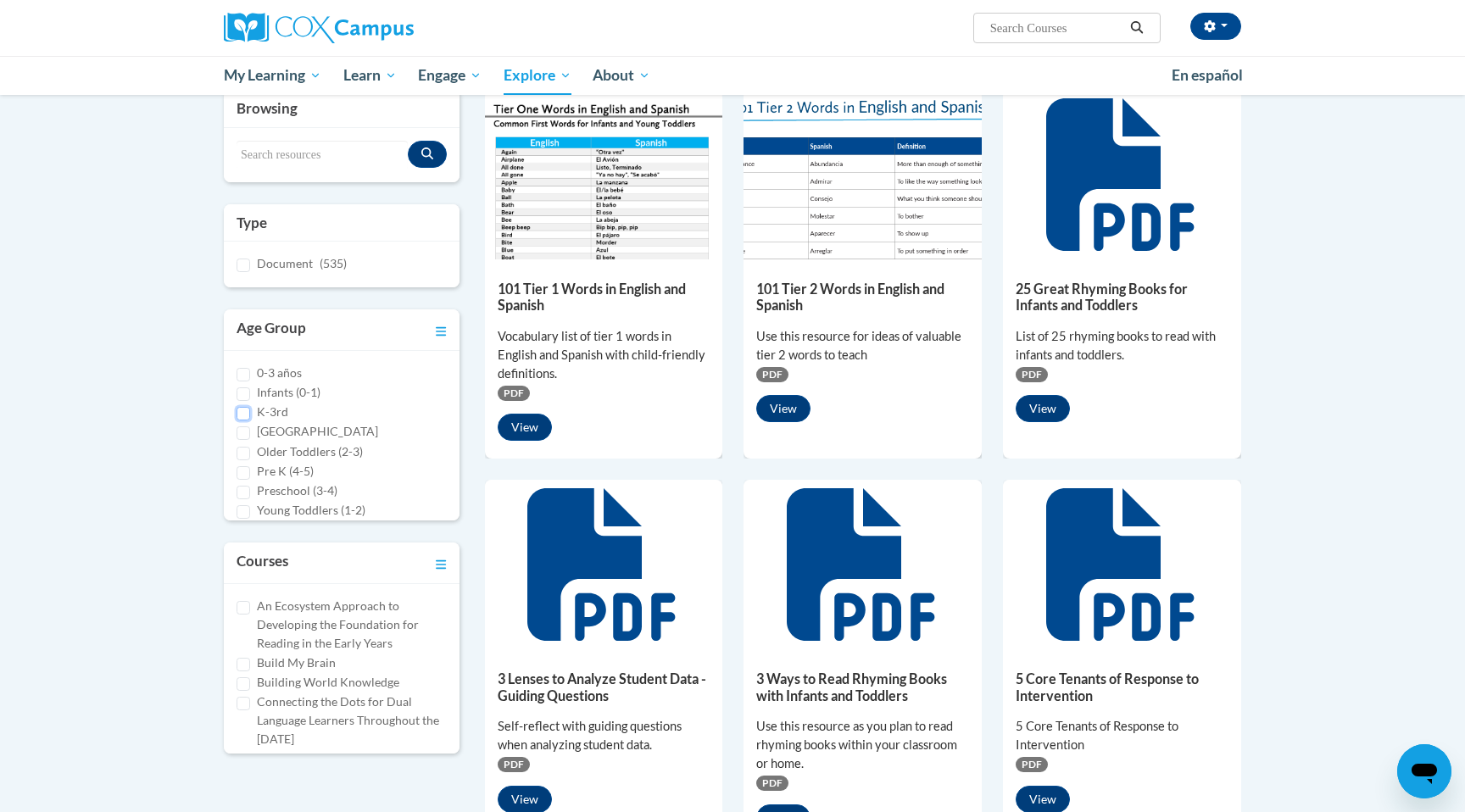
click at [244, 413] on input "K-3rd" at bounding box center [243, 413] width 14 height 14
checkbox input "true"
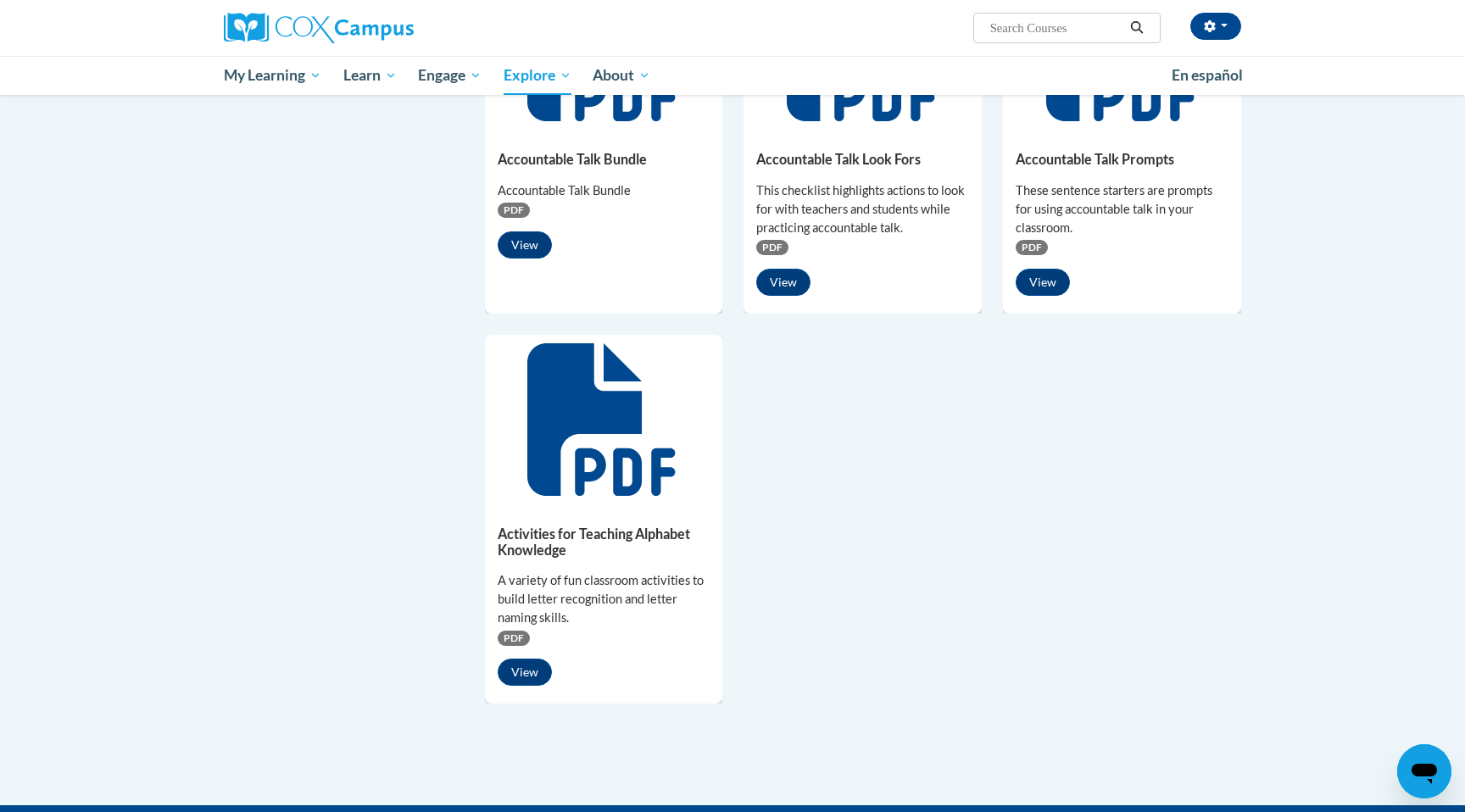
scroll to position [1079, 0]
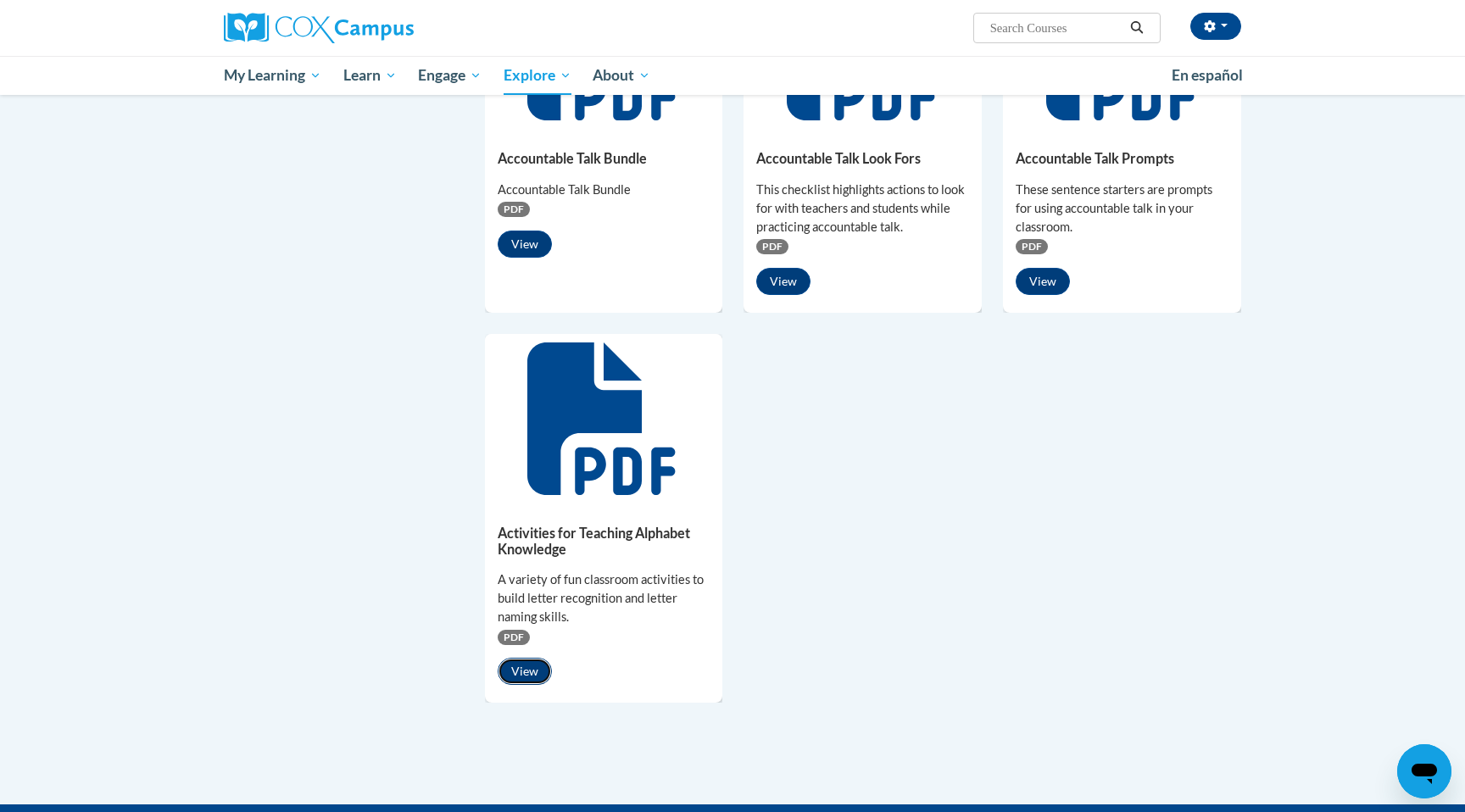
click at [526, 670] on button "View" at bounding box center [525, 671] width 55 height 27
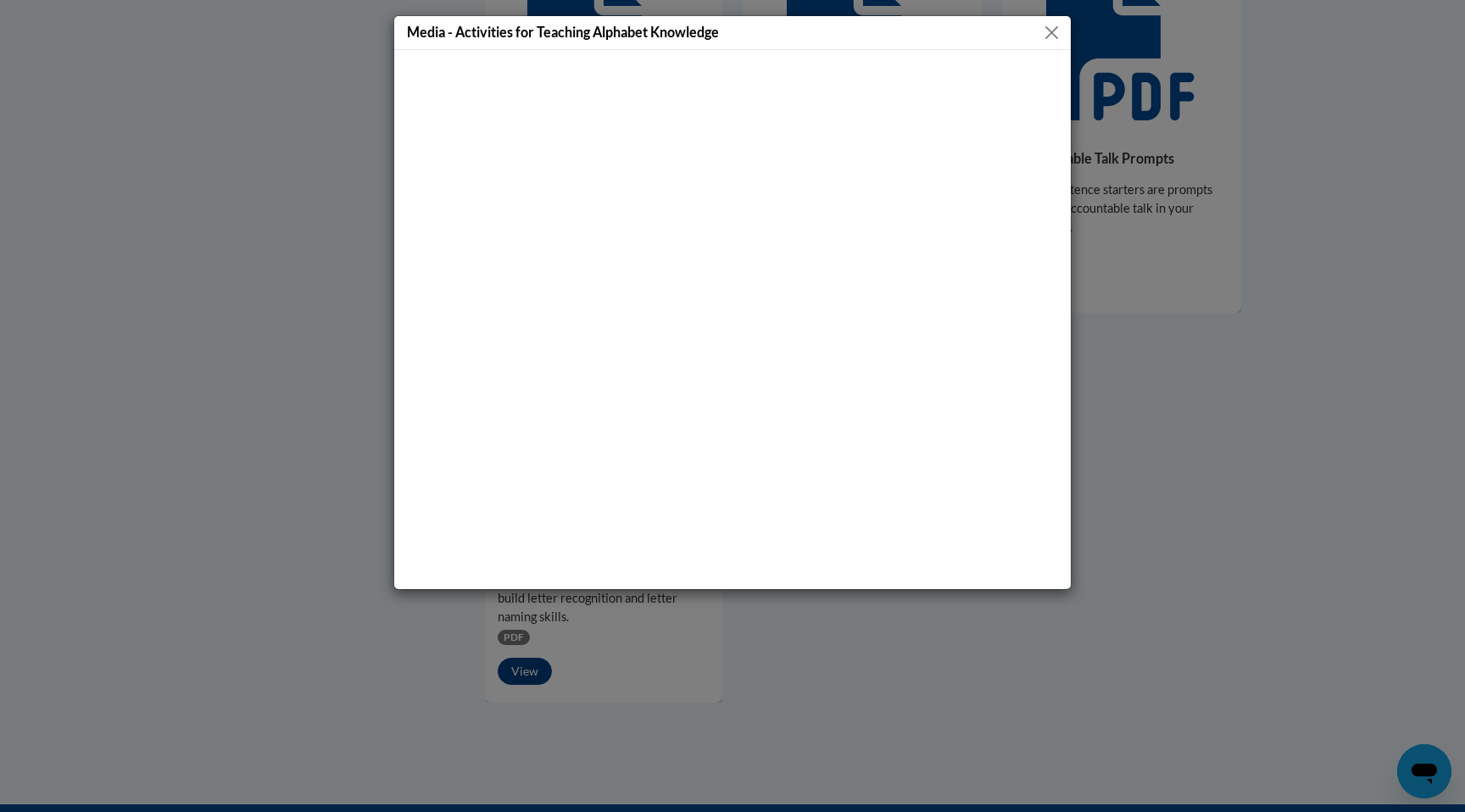
click at [1265, 311] on div "Media - Activities for Teaching Alphabet Knowledge" at bounding box center [732, 406] width 1465 height 812
